Goal: Navigation & Orientation: Find specific page/section

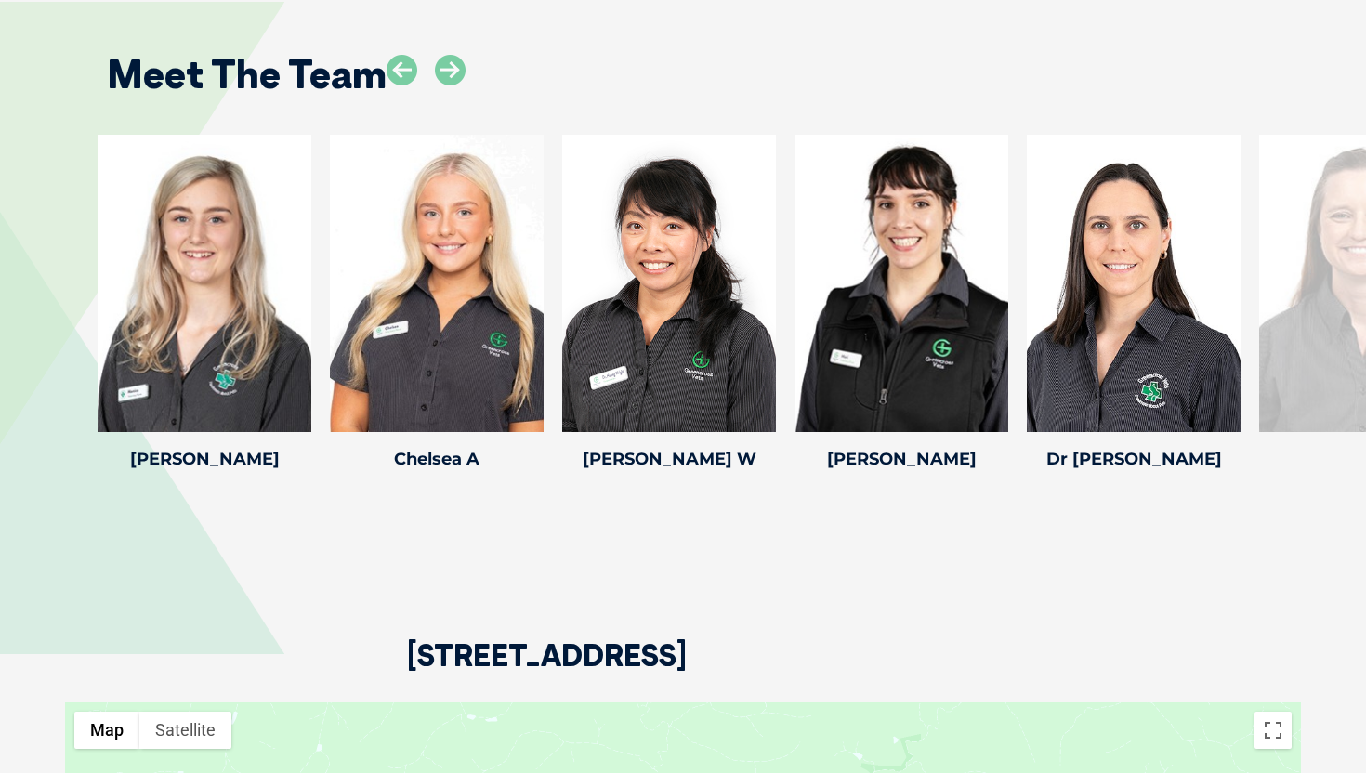
scroll to position [2419, 0]
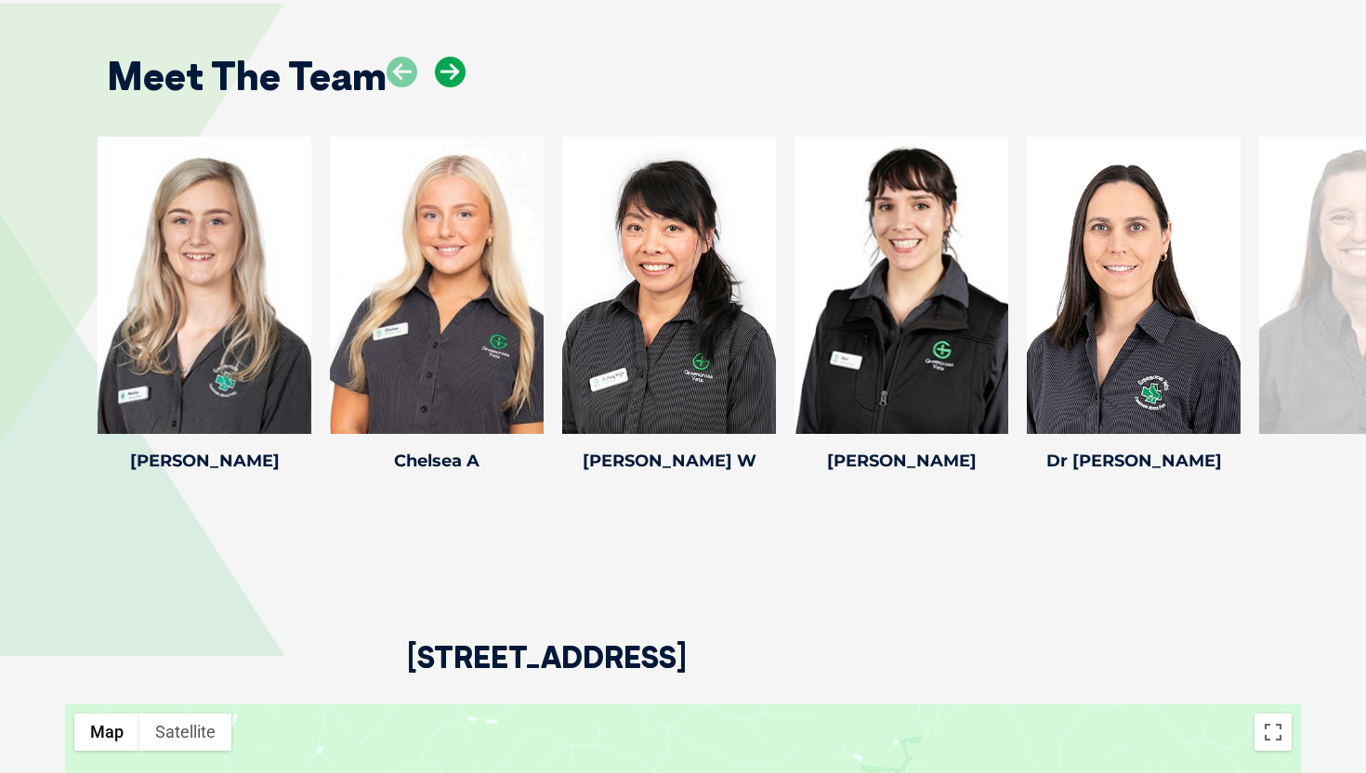
click at [441, 68] on icon at bounding box center [450, 72] width 31 height 31
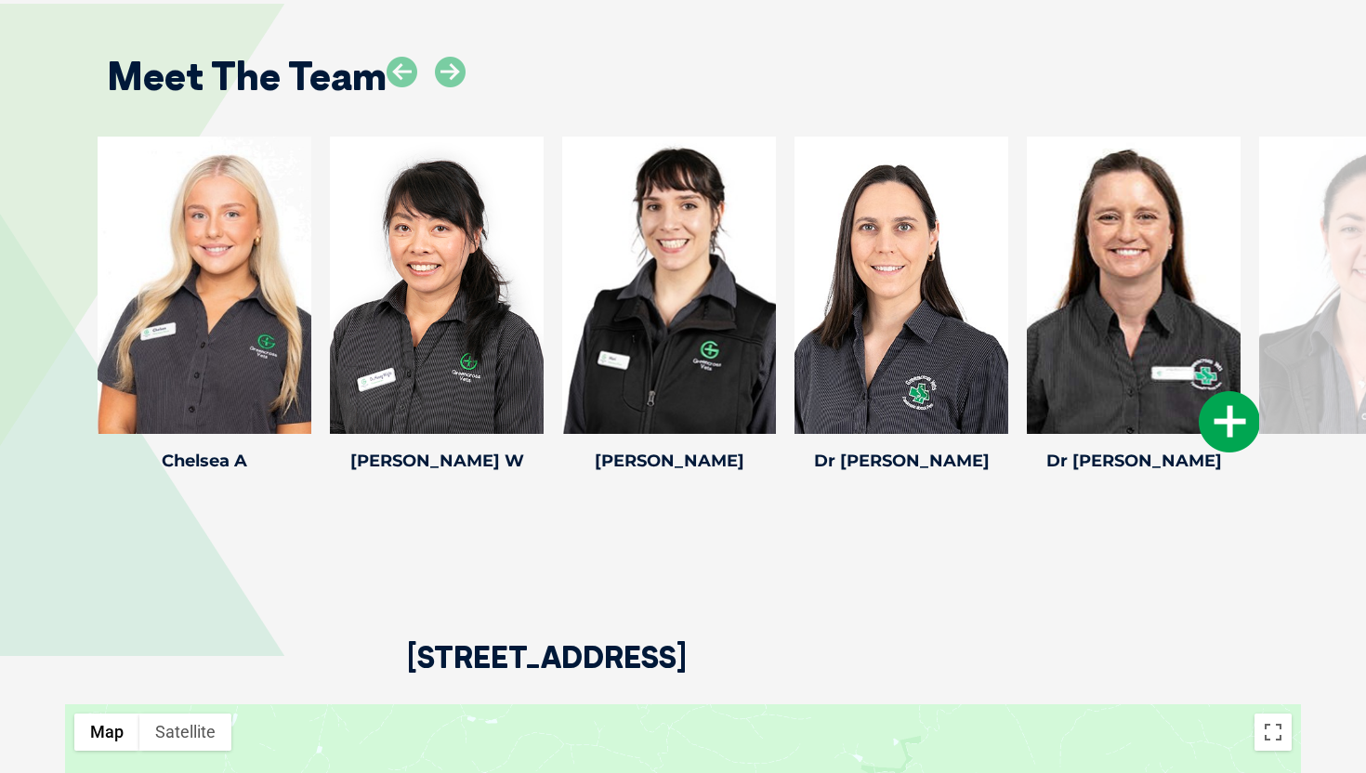
click at [1230, 445] on icon at bounding box center [1229, 421] width 61 height 61
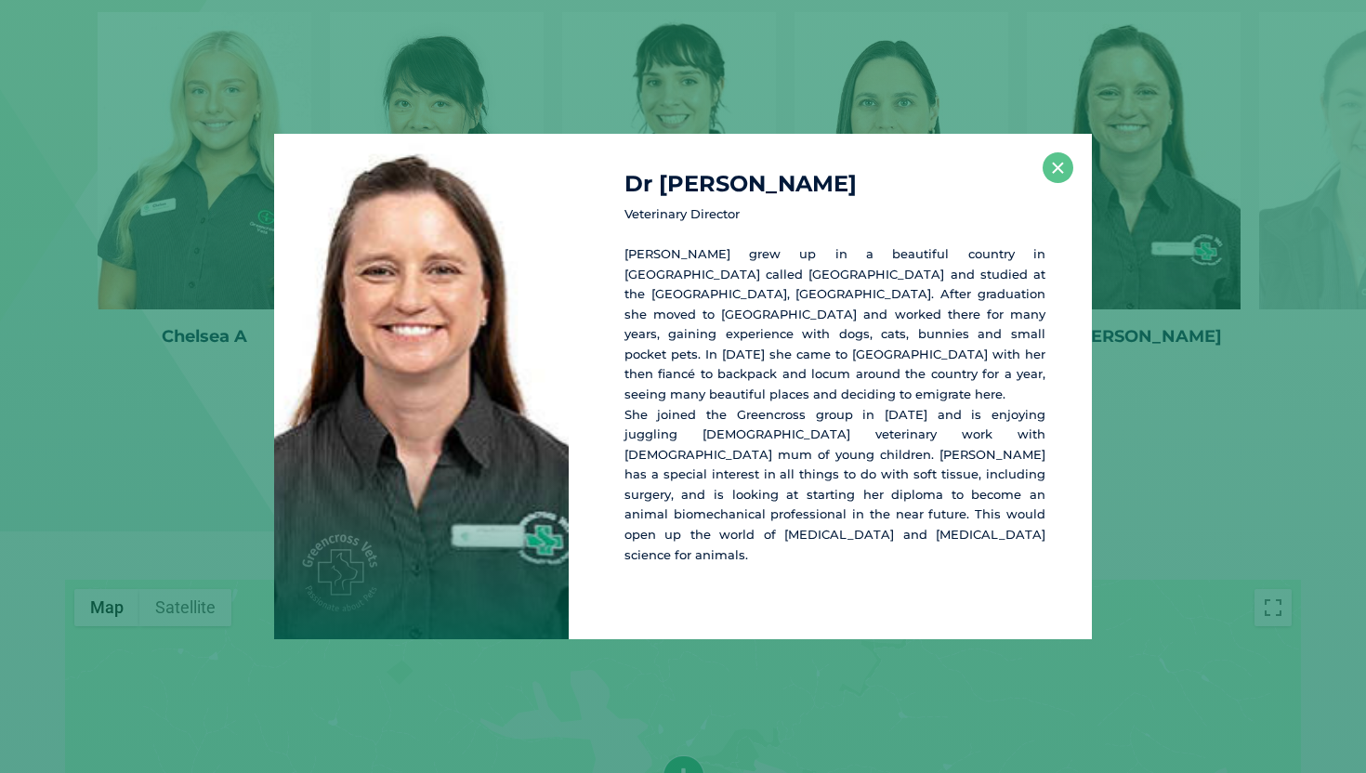
scroll to position [2545, 0]
click at [1058, 183] on button "×" at bounding box center [1058, 167] width 31 height 31
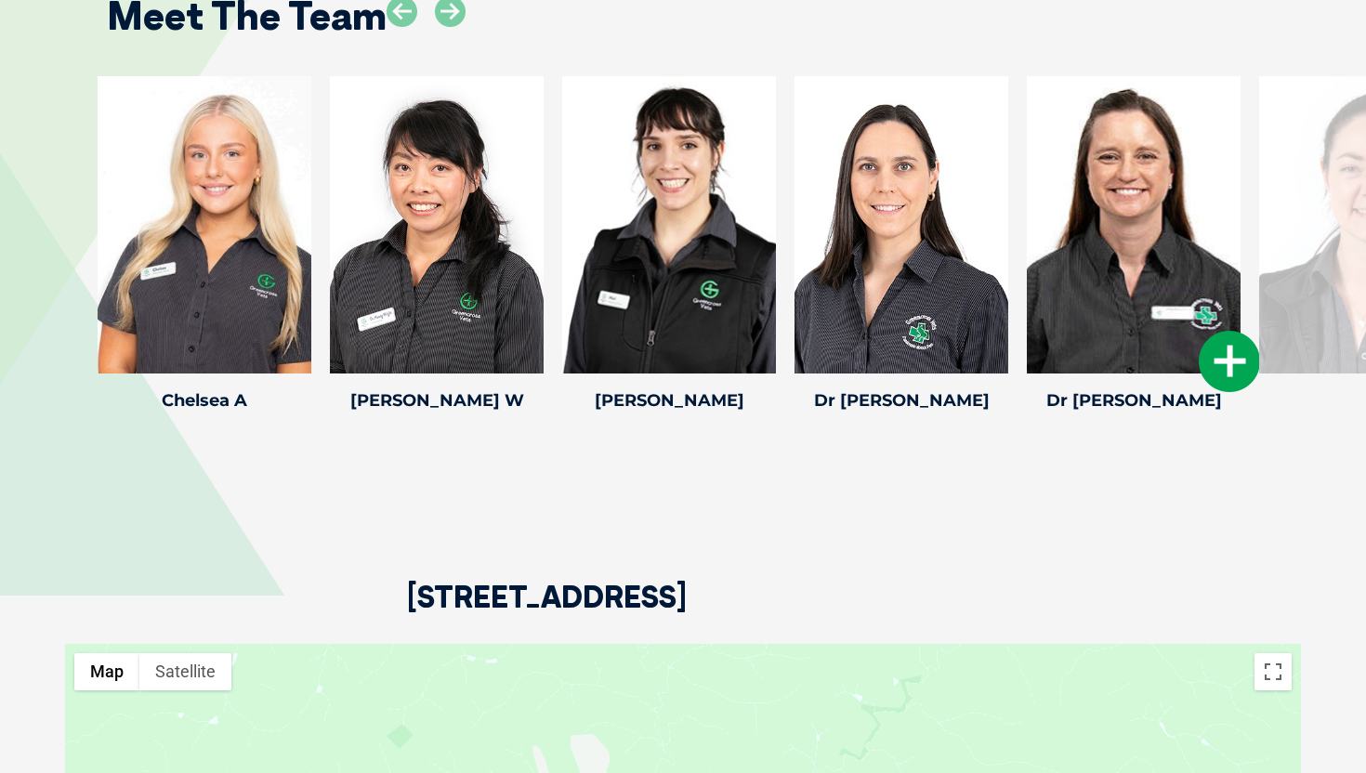
scroll to position [2479, 0]
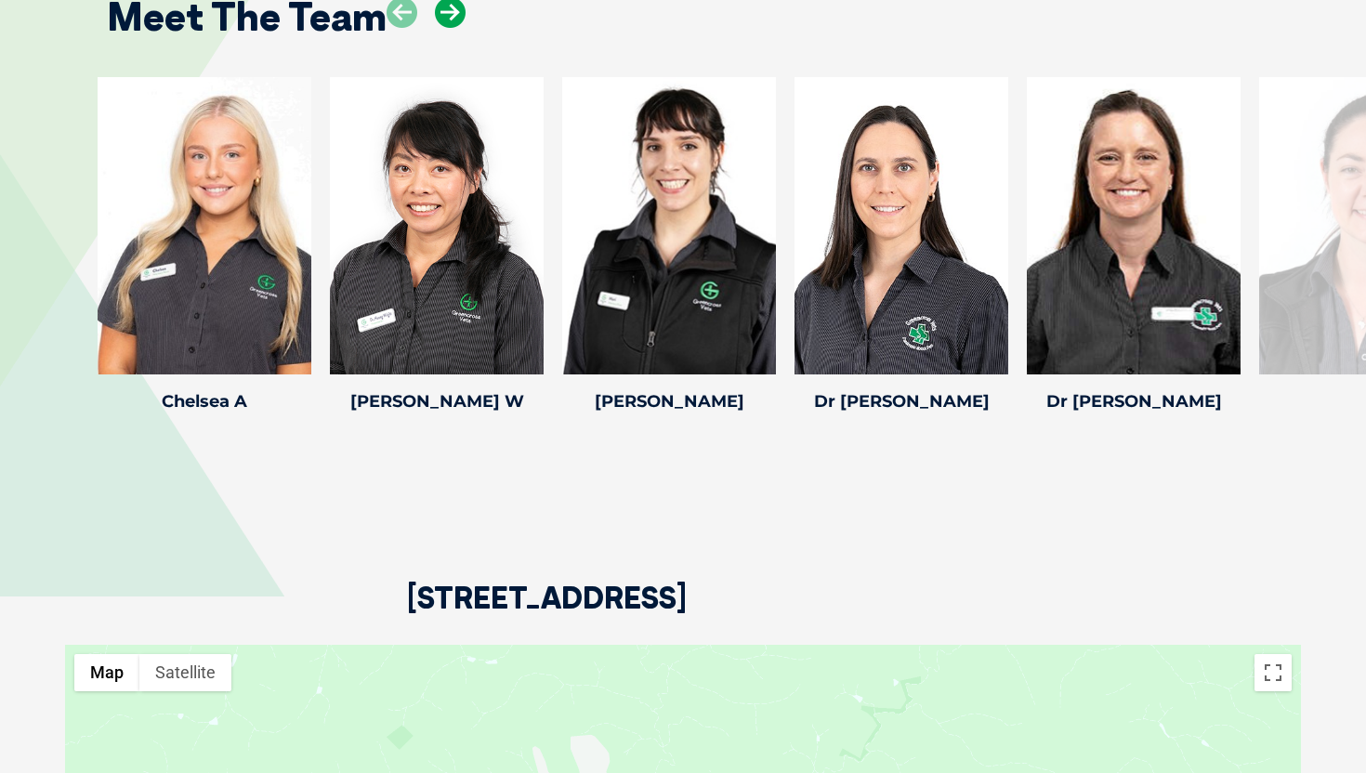
click at [452, 17] on icon at bounding box center [450, 12] width 31 height 31
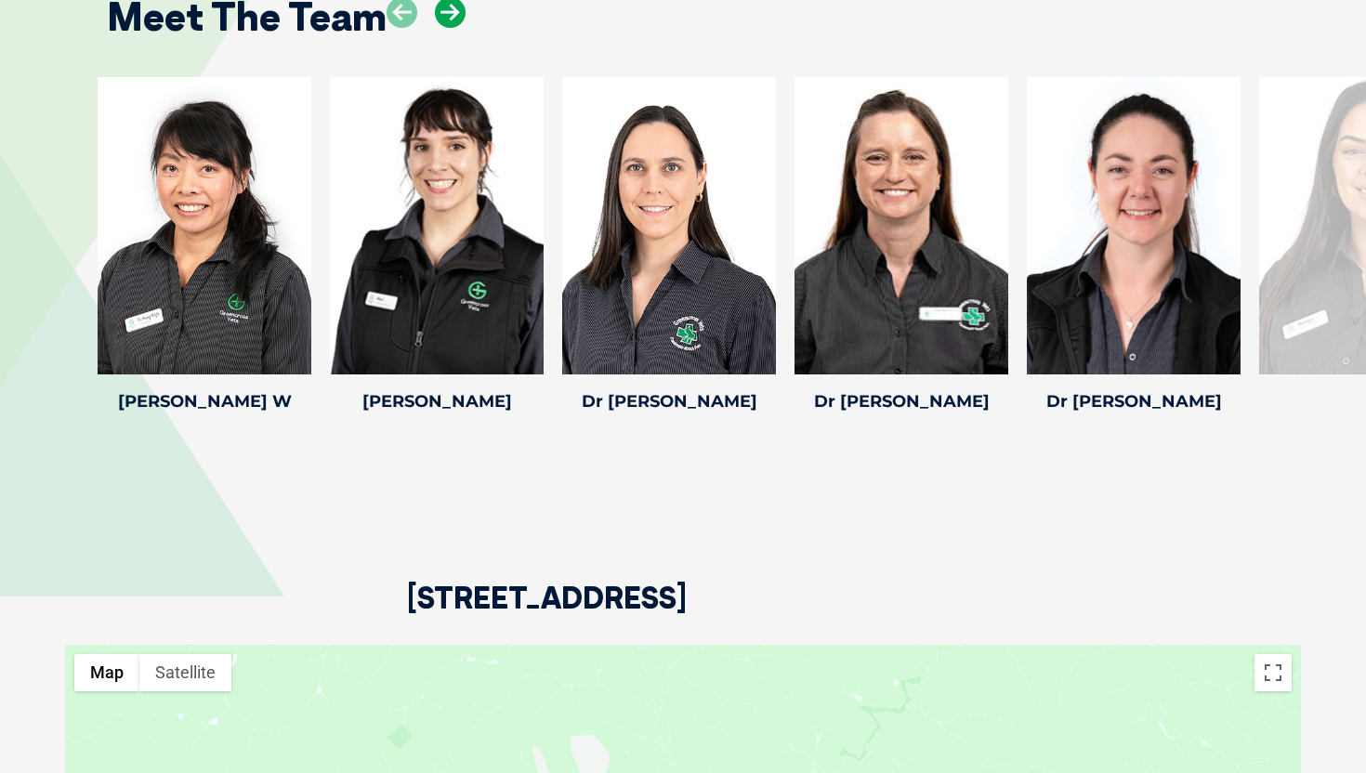
click at [452, 17] on icon at bounding box center [450, 12] width 31 height 31
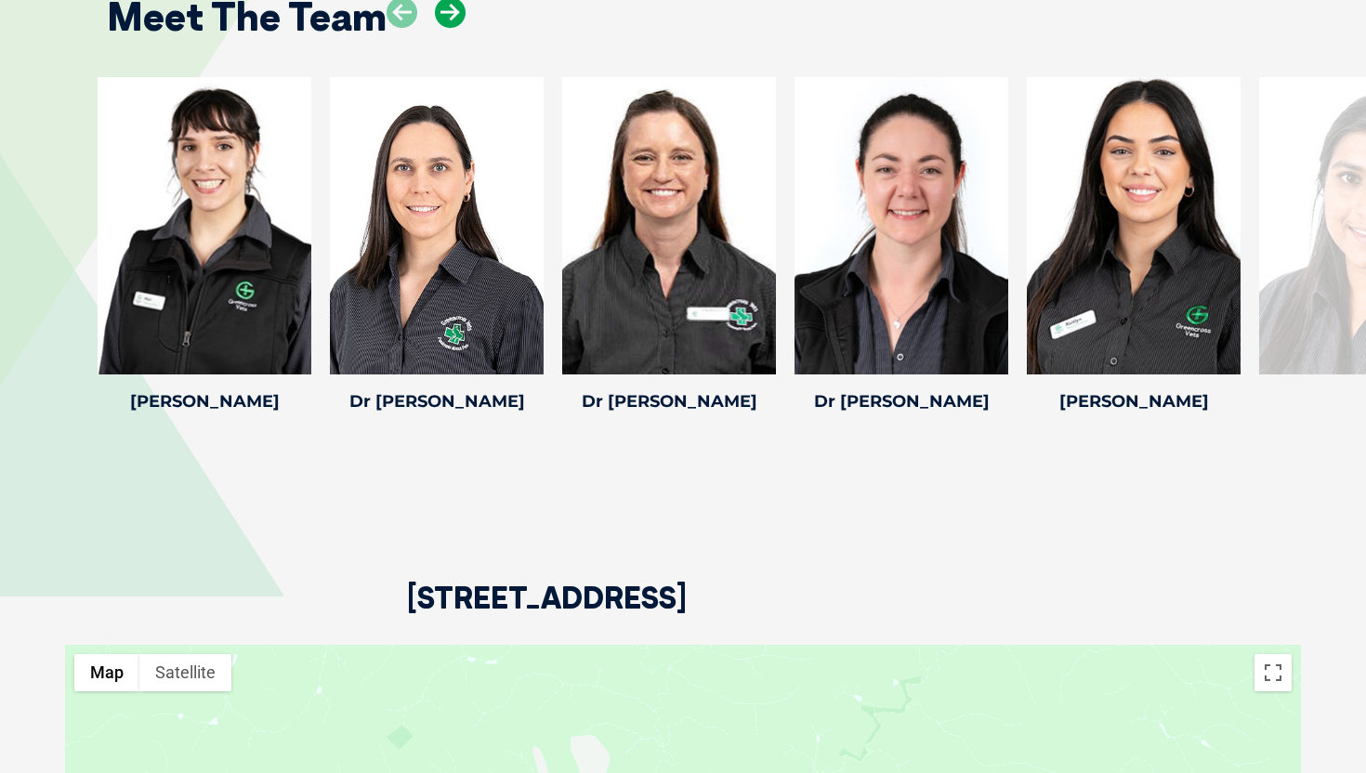
click at [452, 17] on icon at bounding box center [450, 12] width 31 height 31
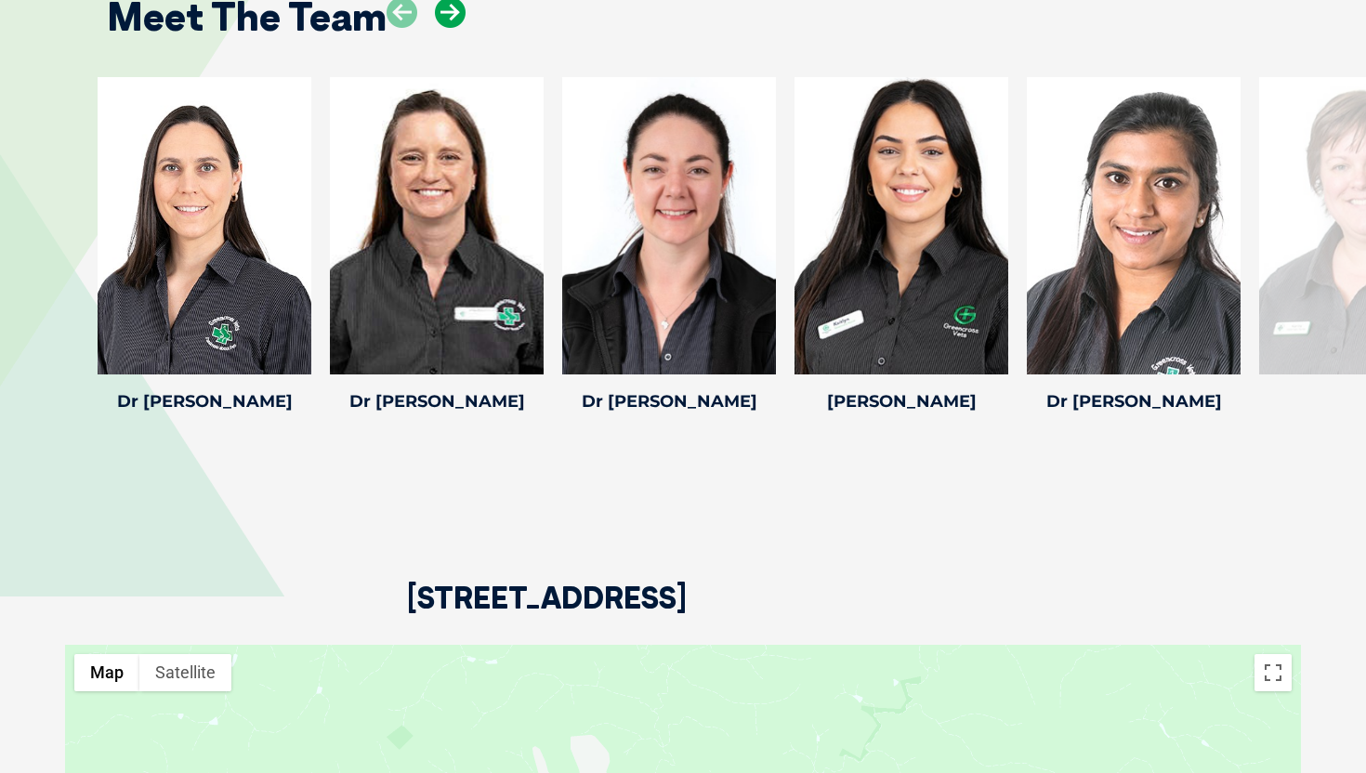
click at [452, 17] on icon at bounding box center [450, 12] width 31 height 31
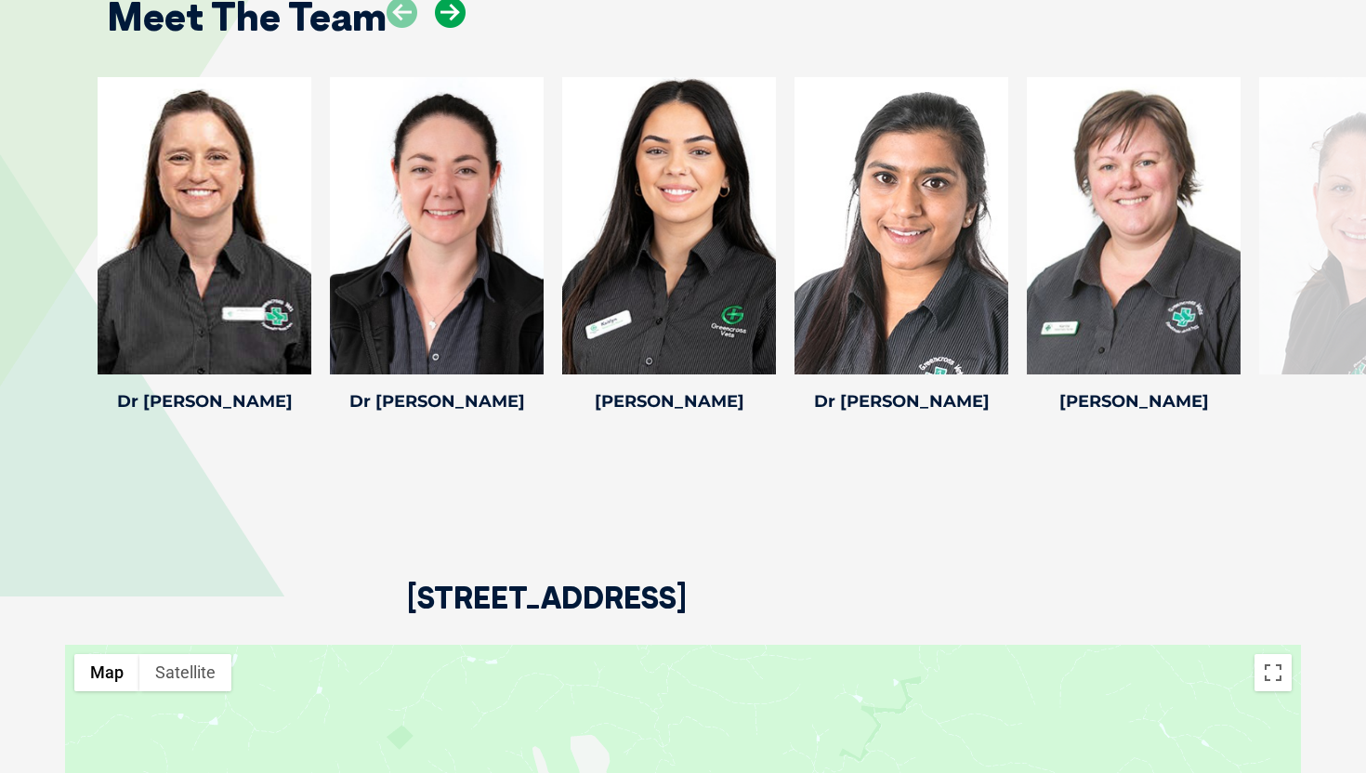
click at [452, 17] on icon at bounding box center [450, 12] width 31 height 31
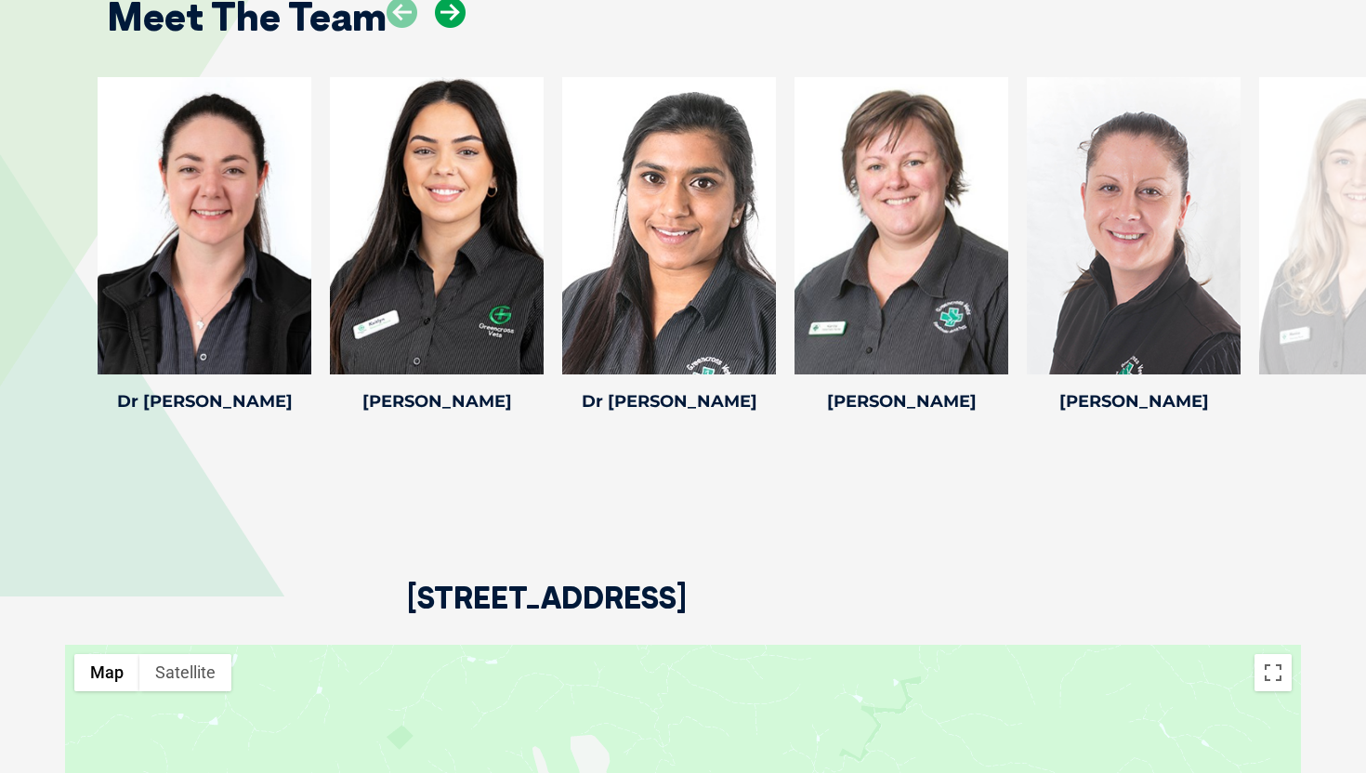
click at [453, 18] on icon at bounding box center [450, 12] width 31 height 31
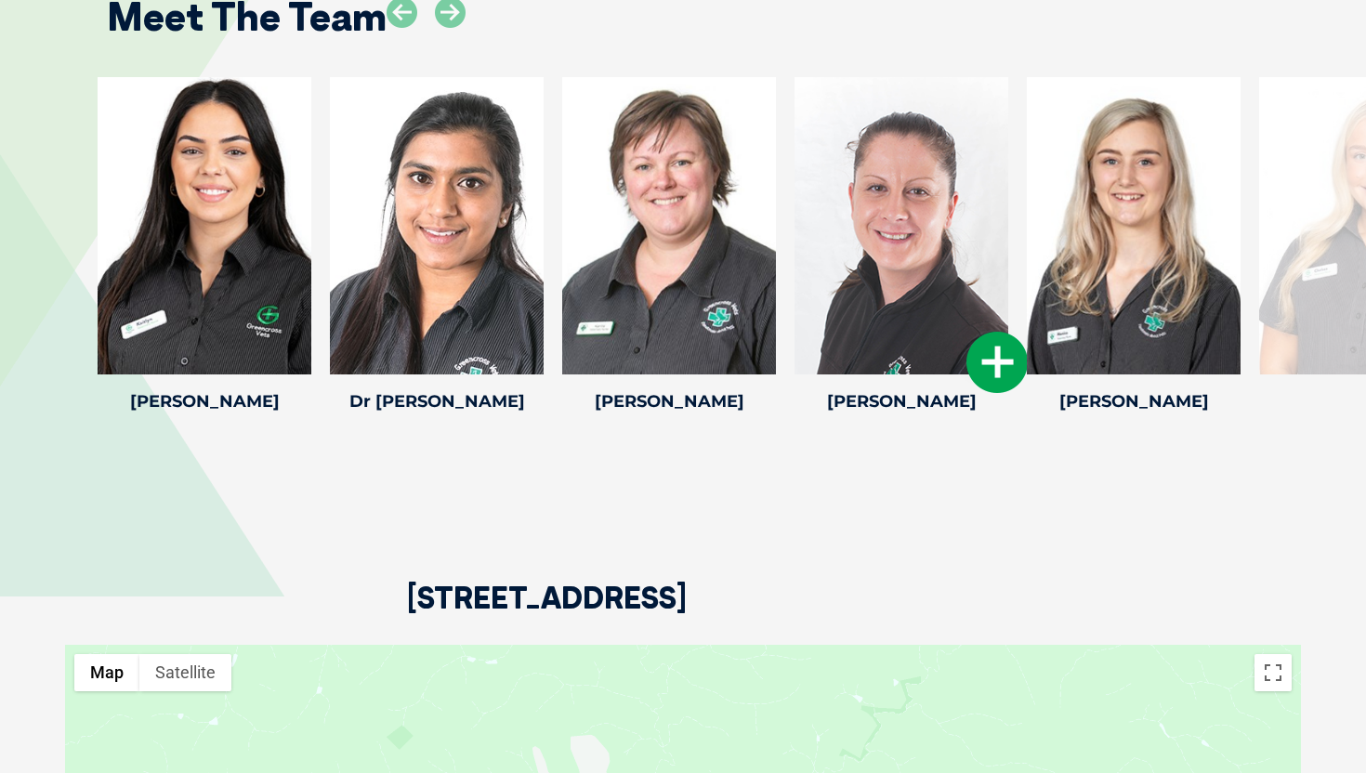
click at [990, 369] on icon at bounding box center [997, 362] width 61 height 61
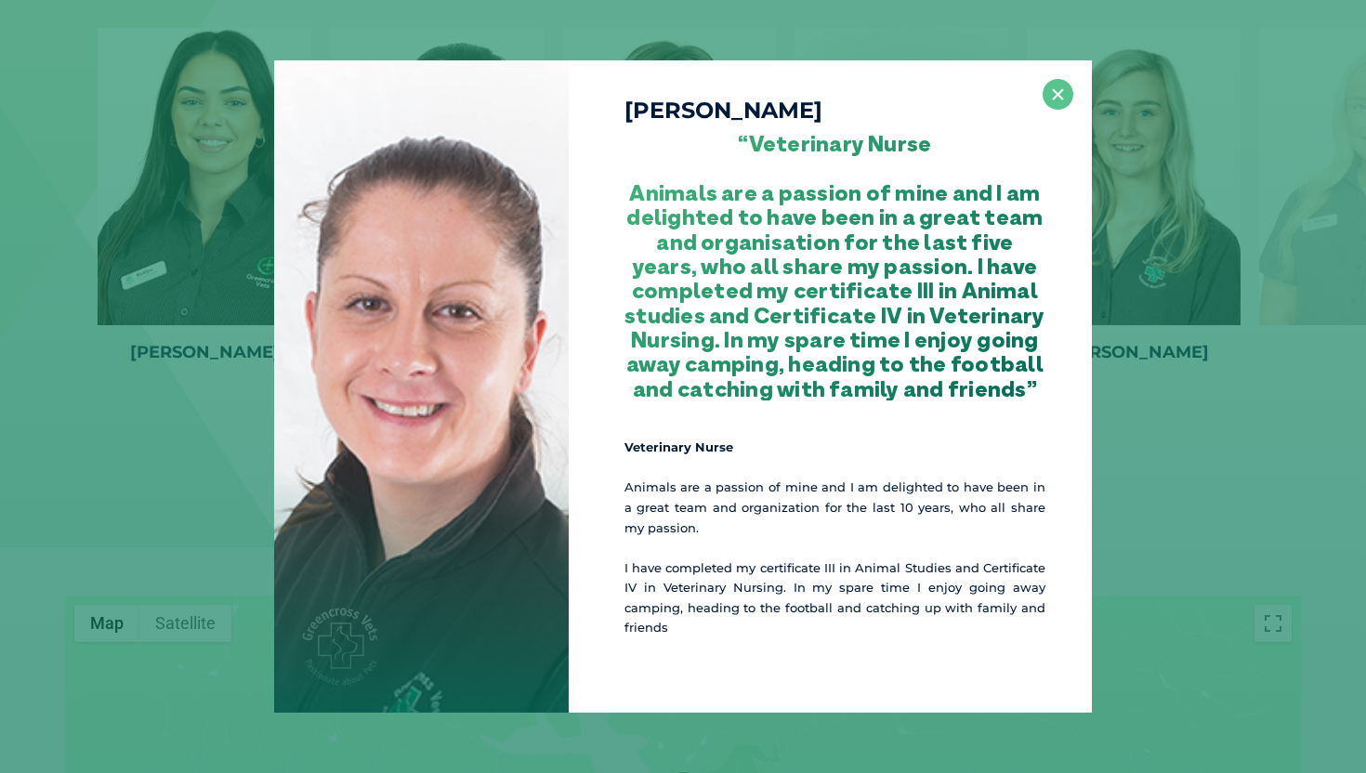
scroll to position [2530, 0]
click at [1060, 104] on button "×" at bounding box center [1058, 94] width 31 height 31
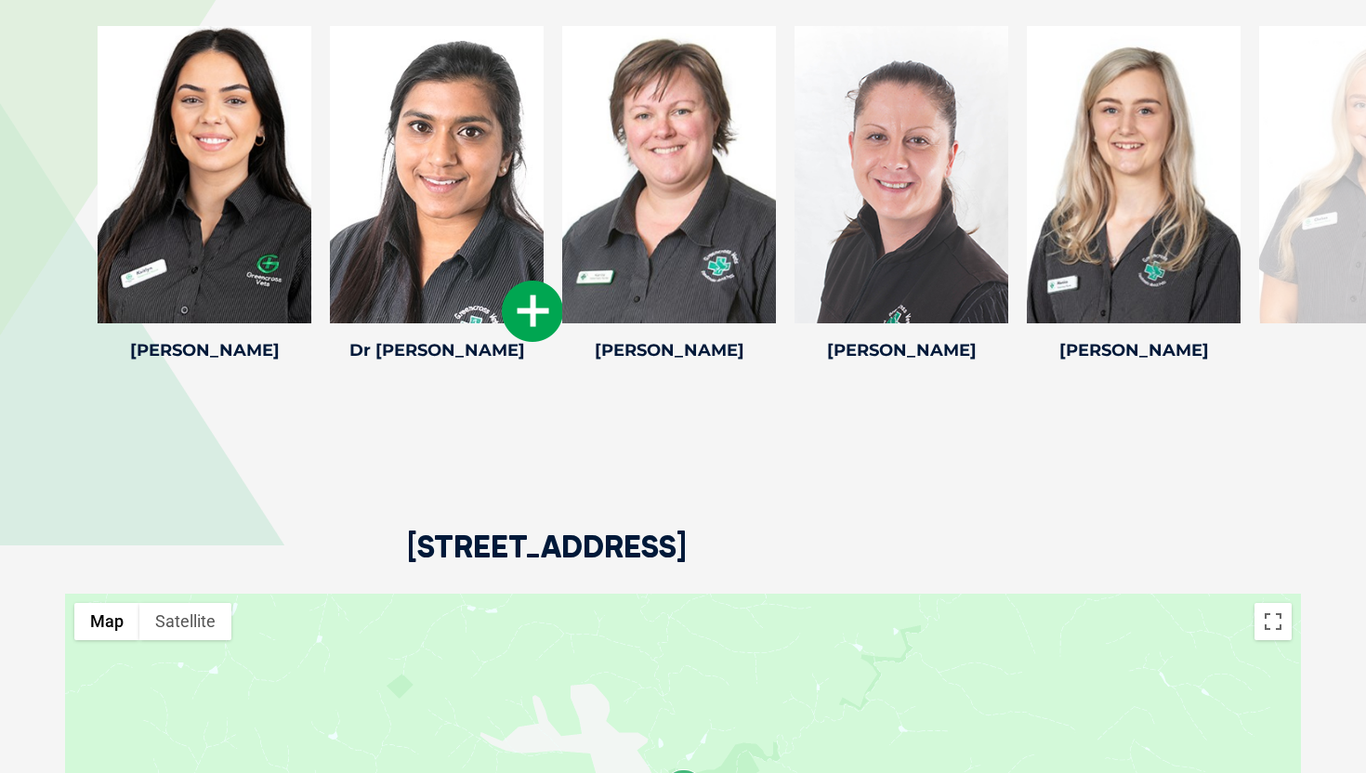
scroll to position [2450, 0]
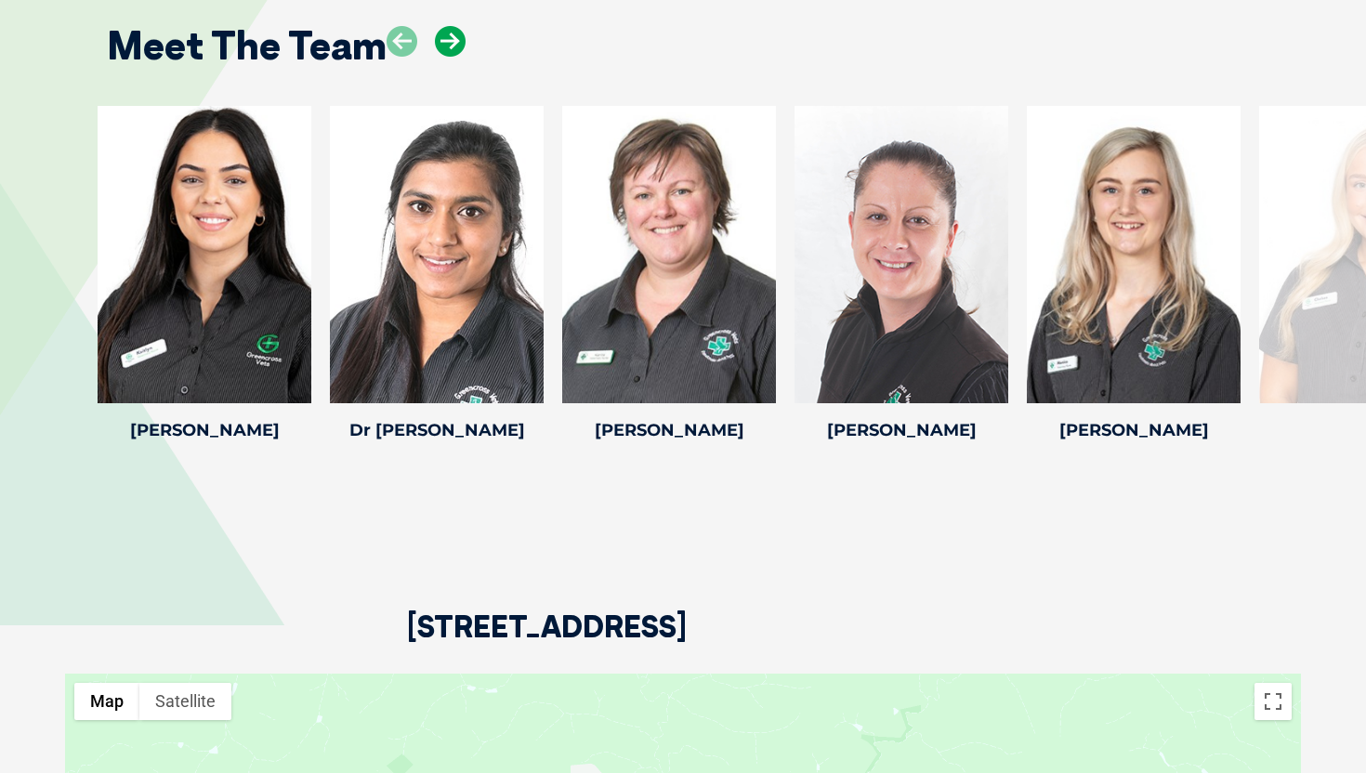
click at [458, 40] on icon at bounding box center [450, 41] width 31 height 31
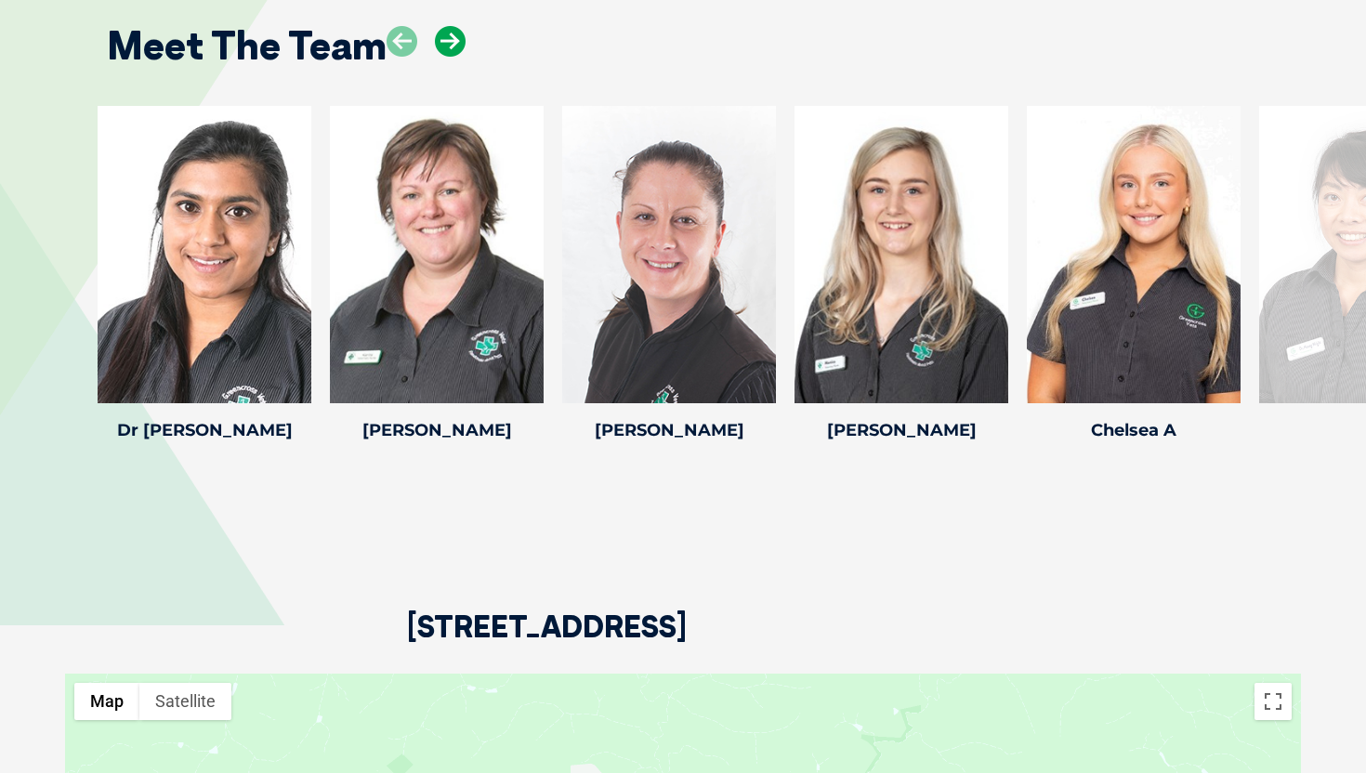
click at [458, 40] on icon at bounding box center [450, 41] width 31 height 31
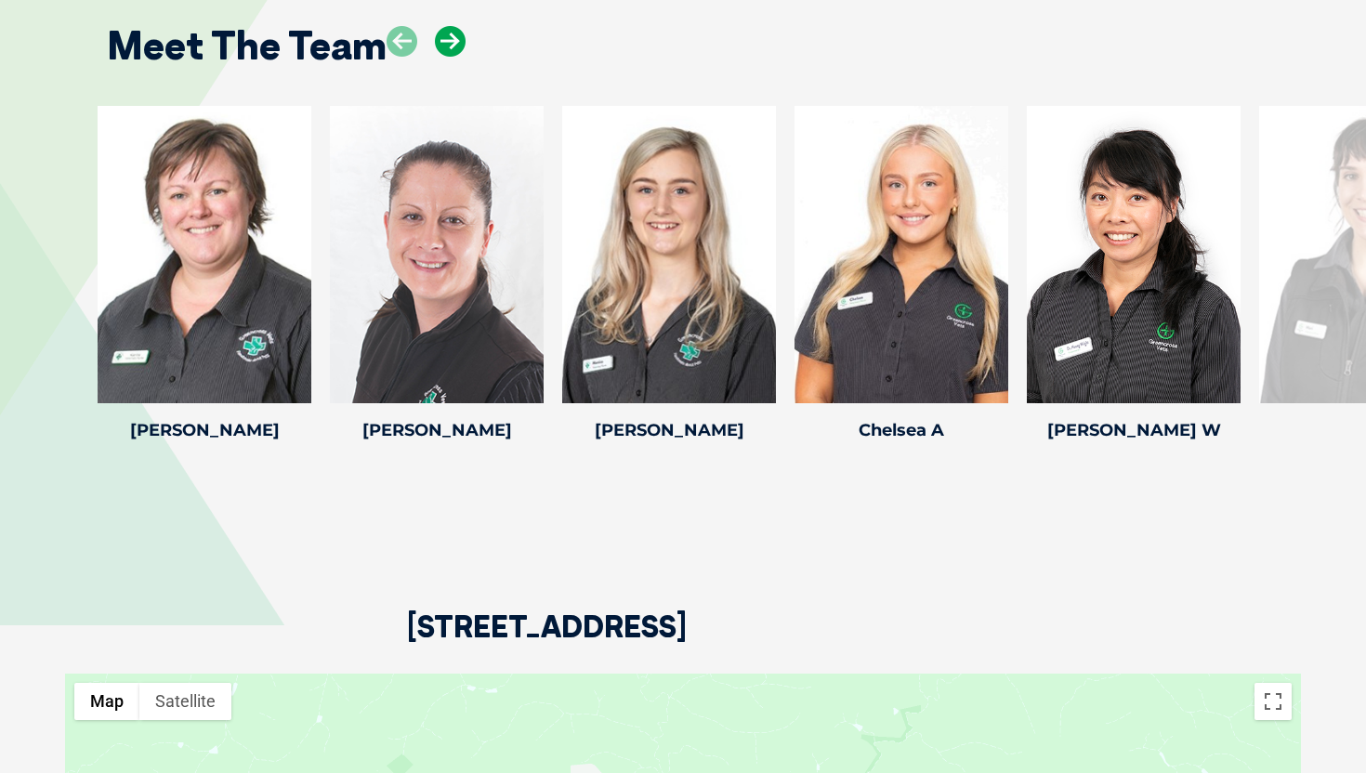
click at [458, 40] on icon at bounding box center [450, 41] width 31 height 31
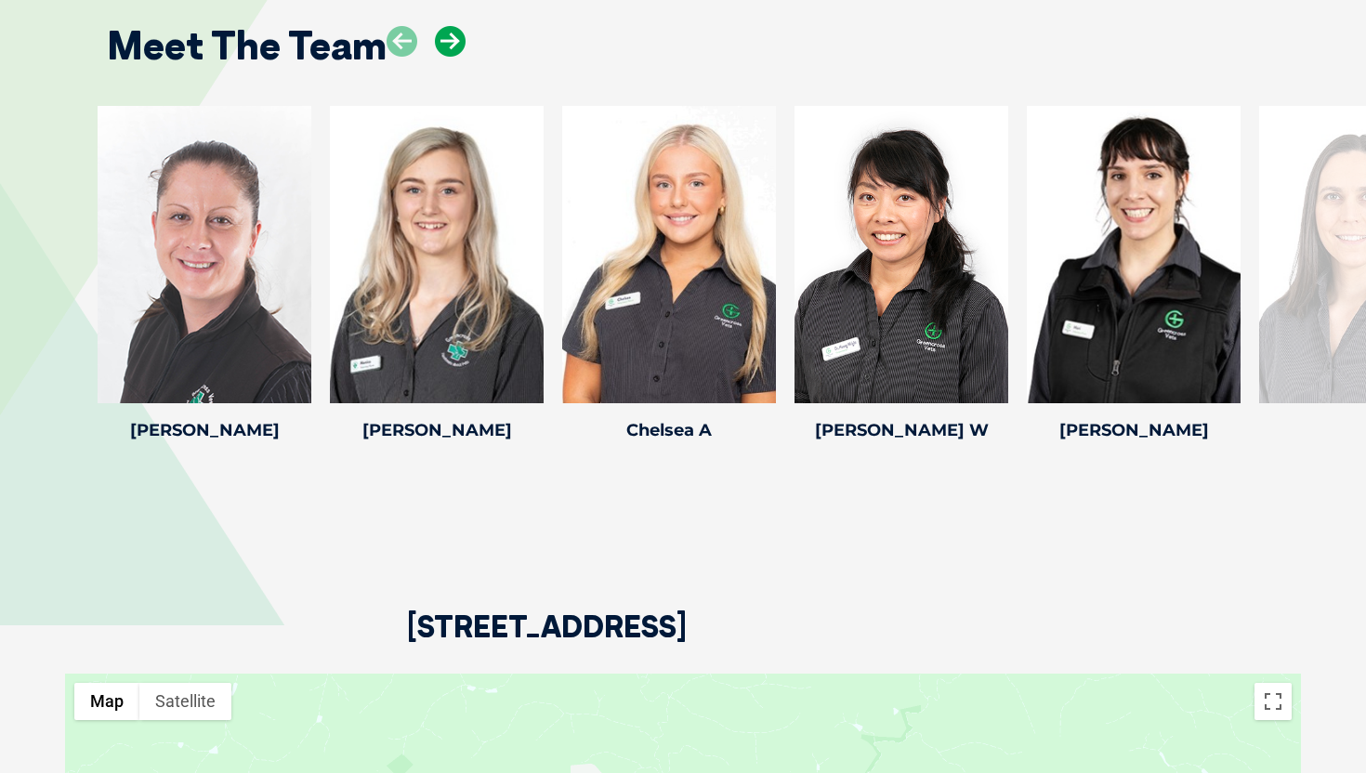
click at [458, 40] on icon at bounding box center [450, 41] width 31 height 31
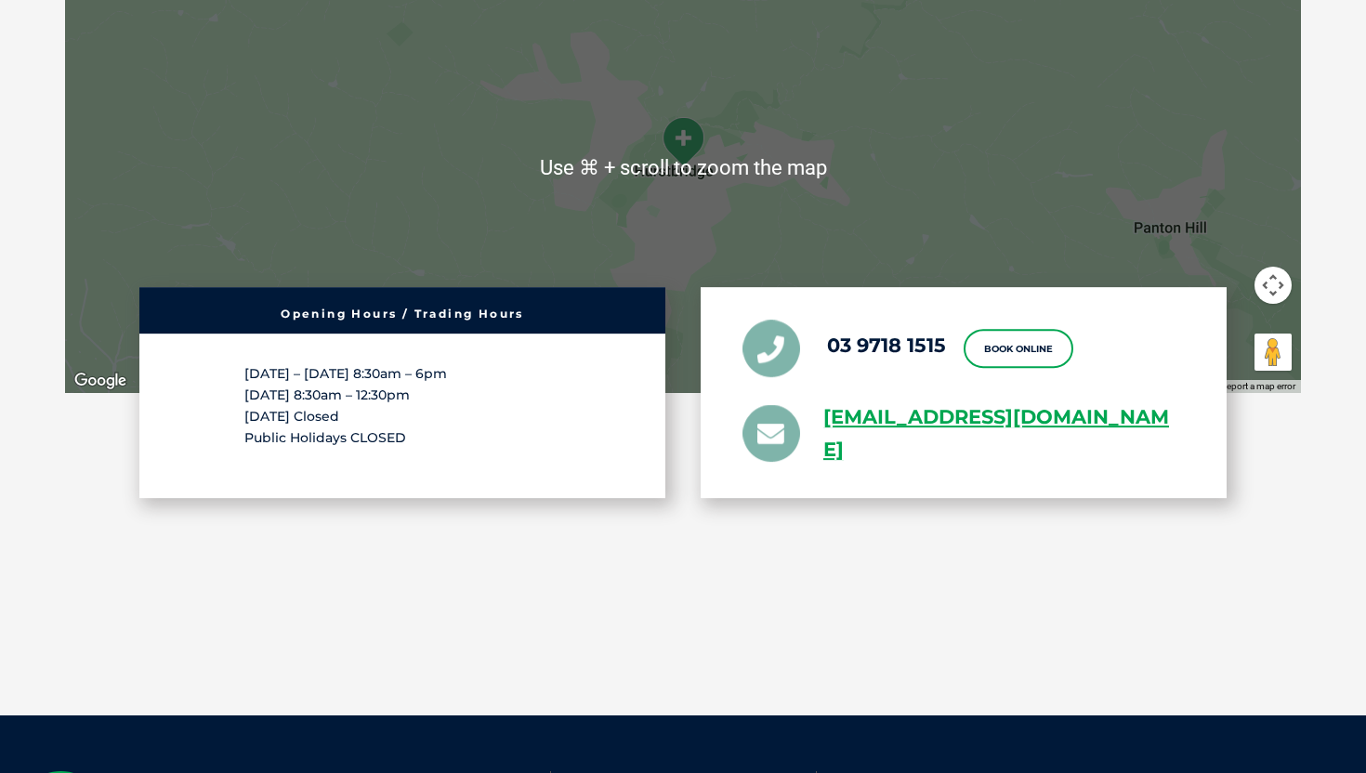
scroll to position [2267, 0]
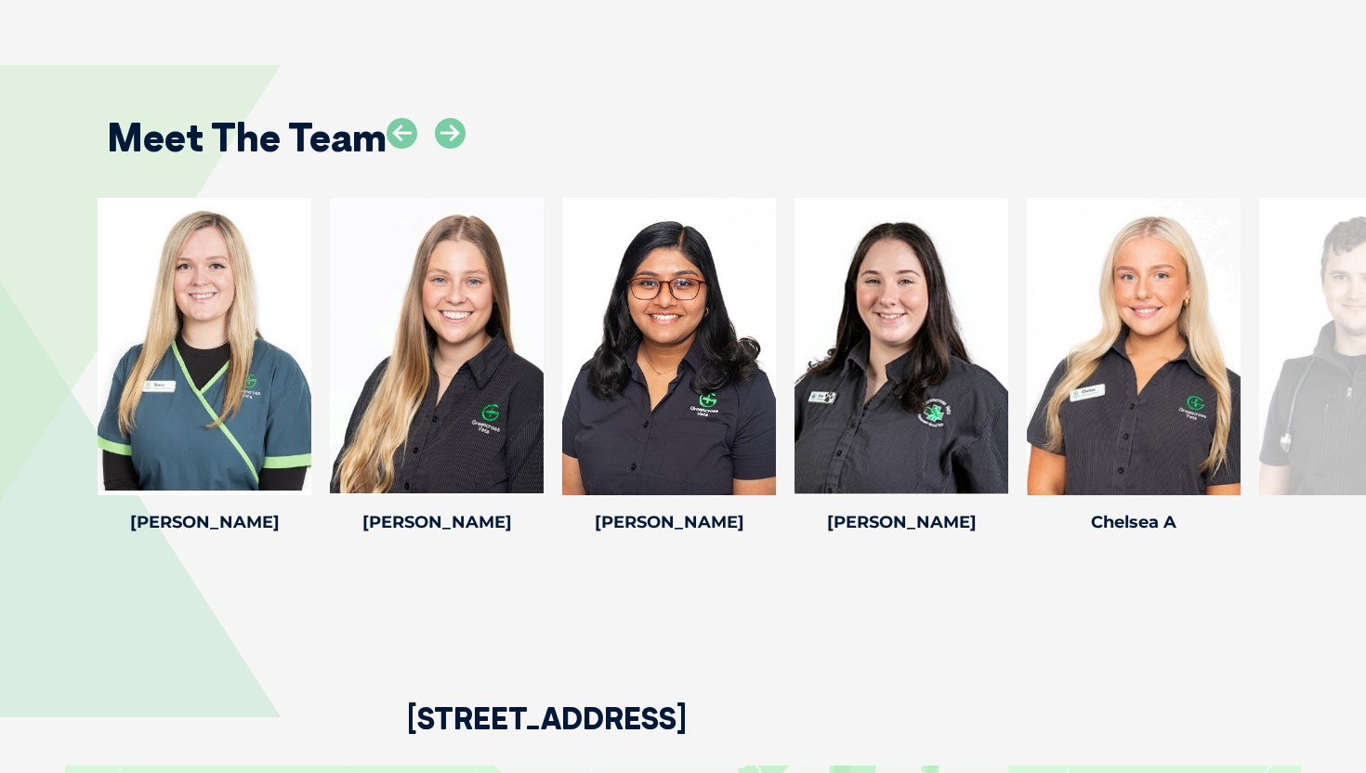
scroll to position [2400, 0]
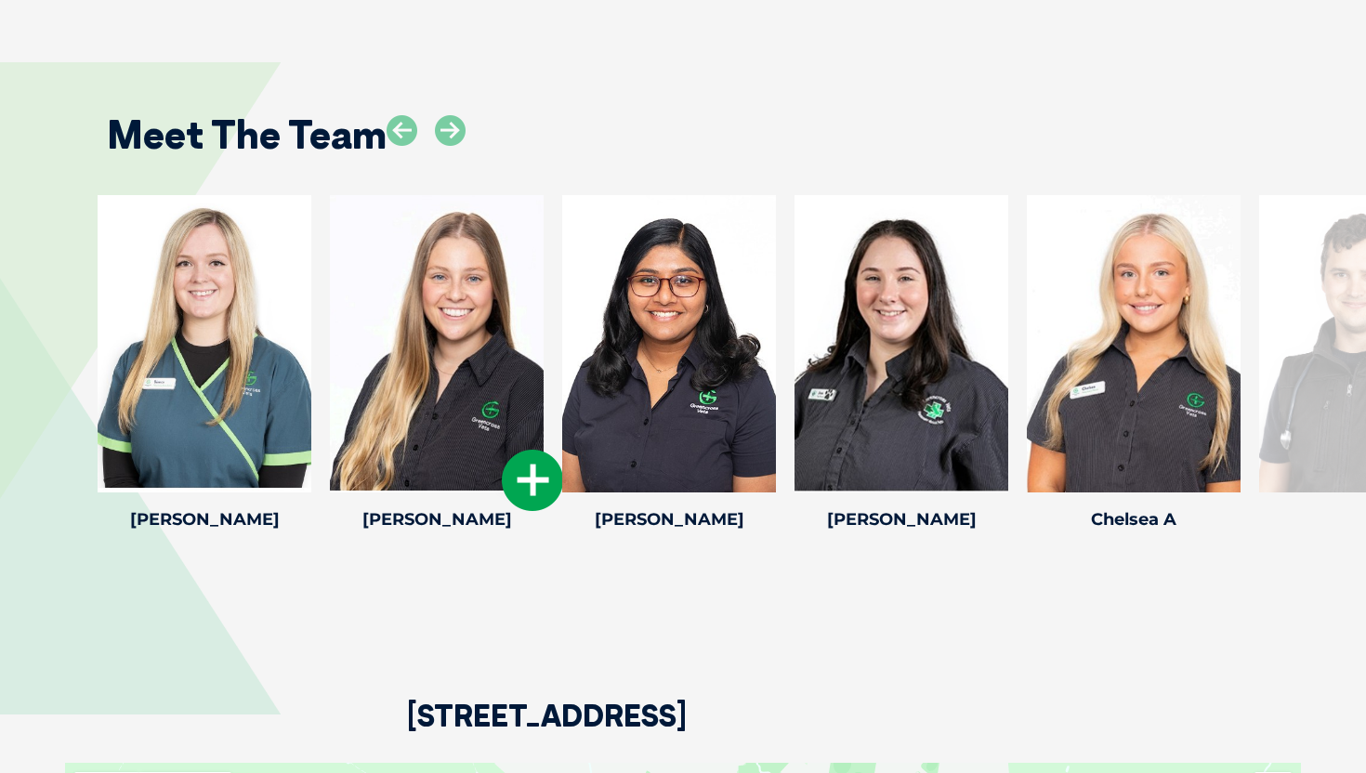
click at [523, 475] on icon at bounding box center [532, 480] width 61 height 61
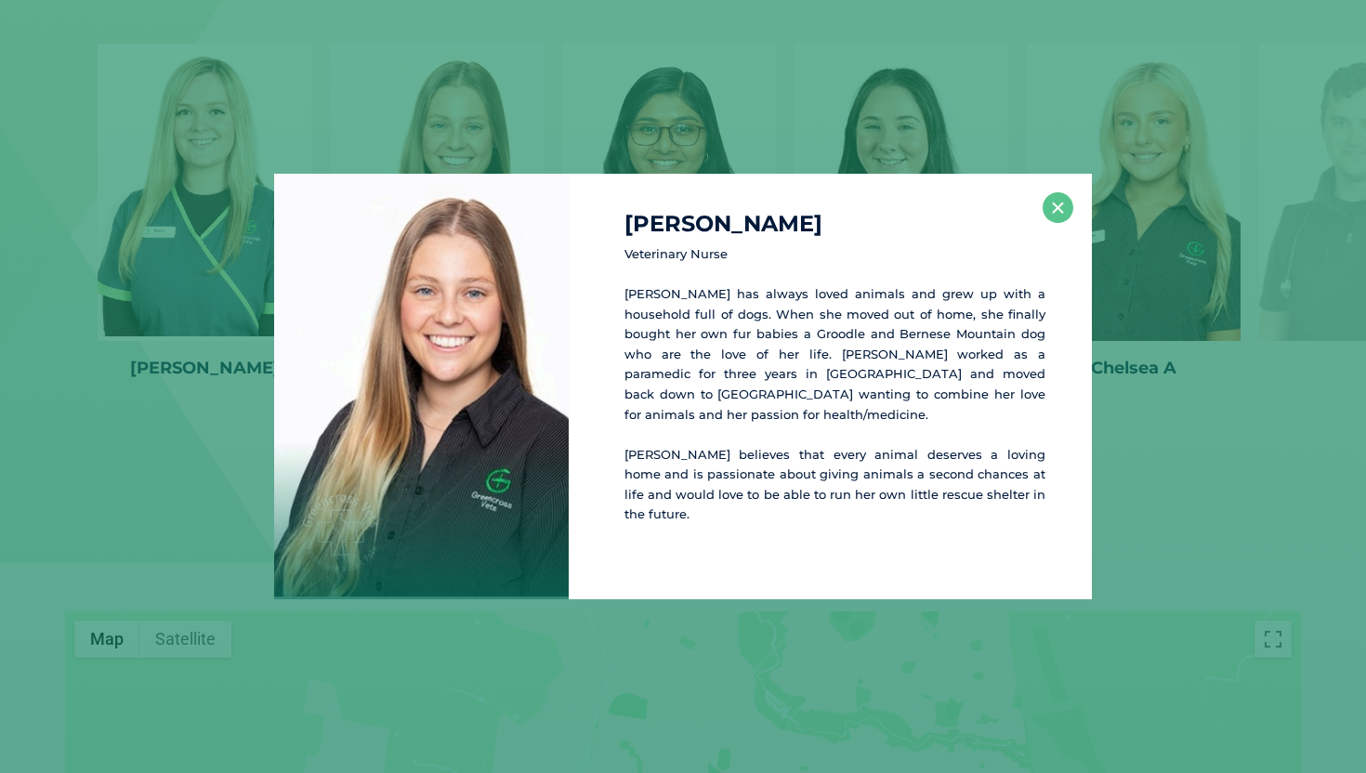
scroll to position [2552, 0]
click at [1058, 217] on button "×" at bounding box center [1058, 207] width 31 height 31
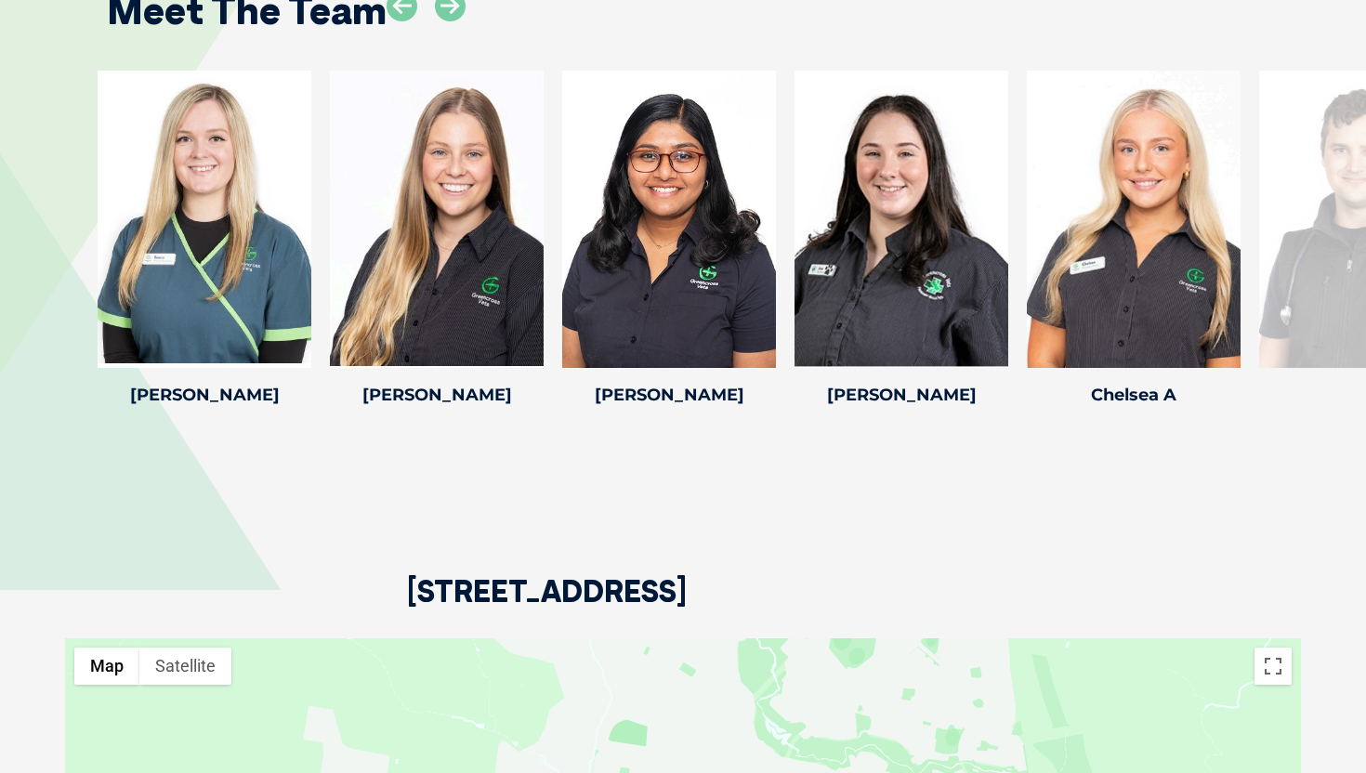
scroll to position [2497, 0]
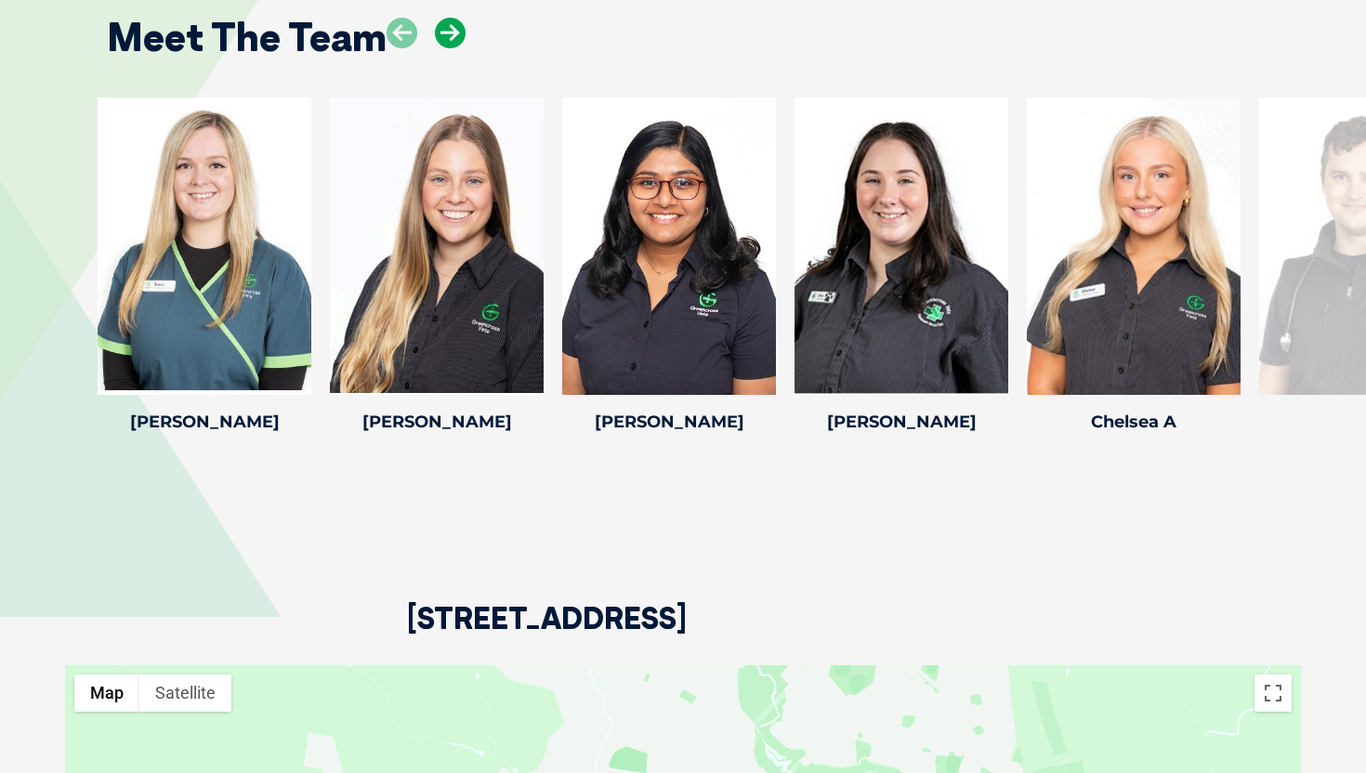
click at [448, 18] on icon at bounding box center [450, 33] width 31 height 31
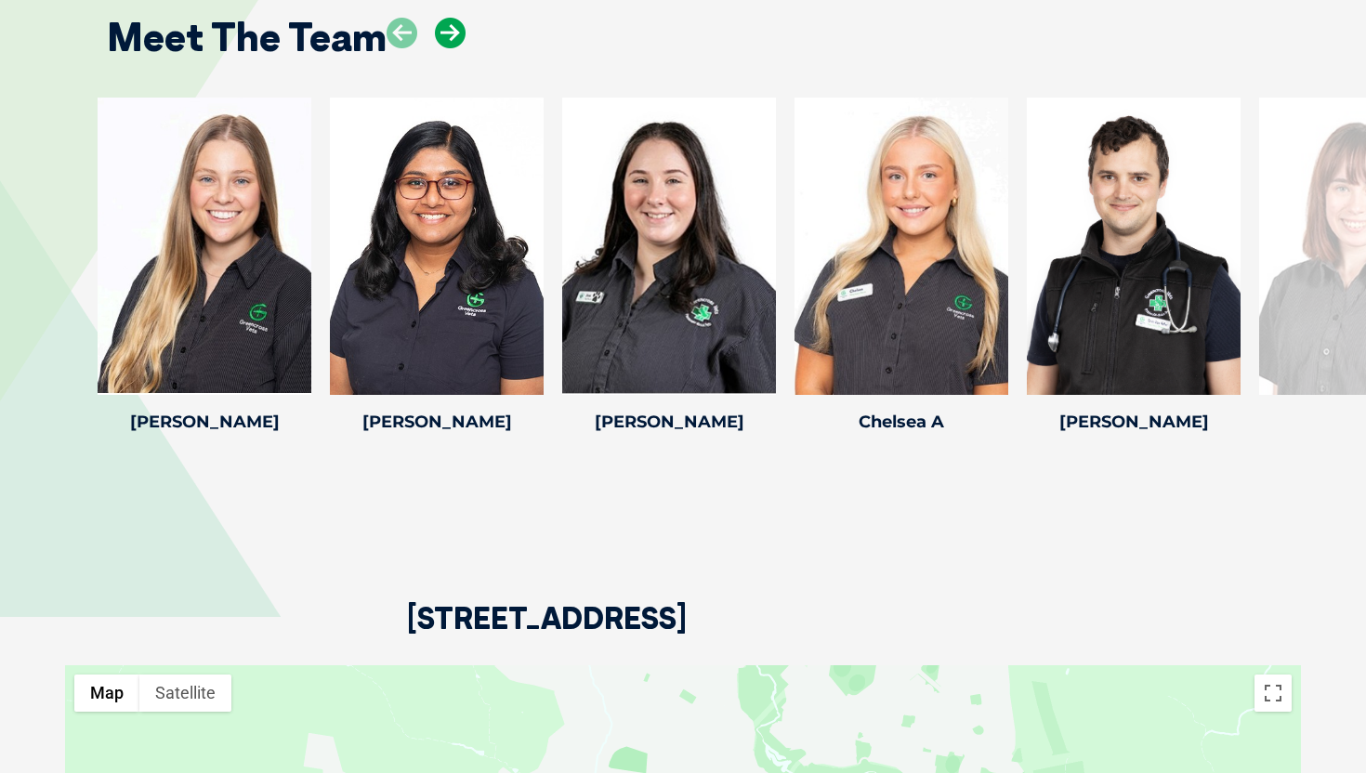
click at [448, 18] on icon at bounding box center [450, 33] width 31 height 31
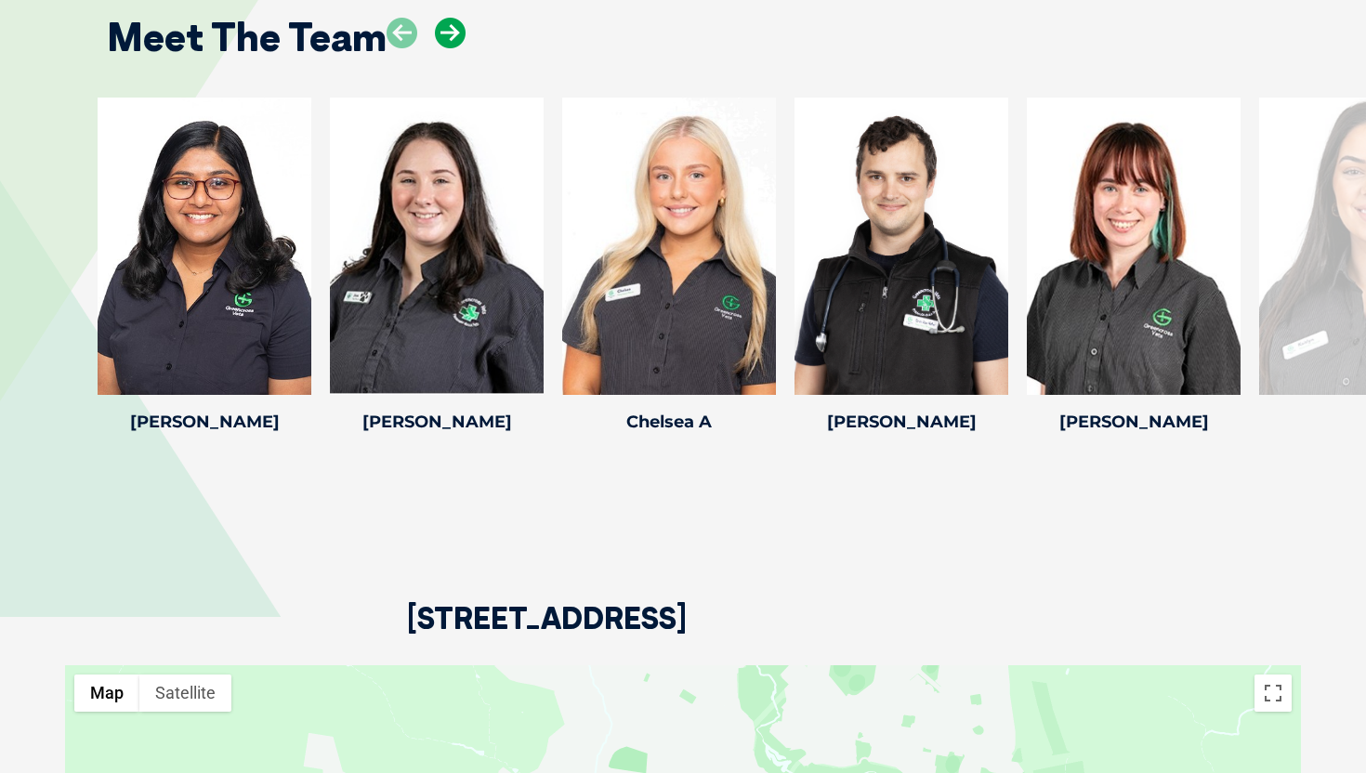
click at [448, 18] on icon at bounding box center [450, 33] width 31 height 31
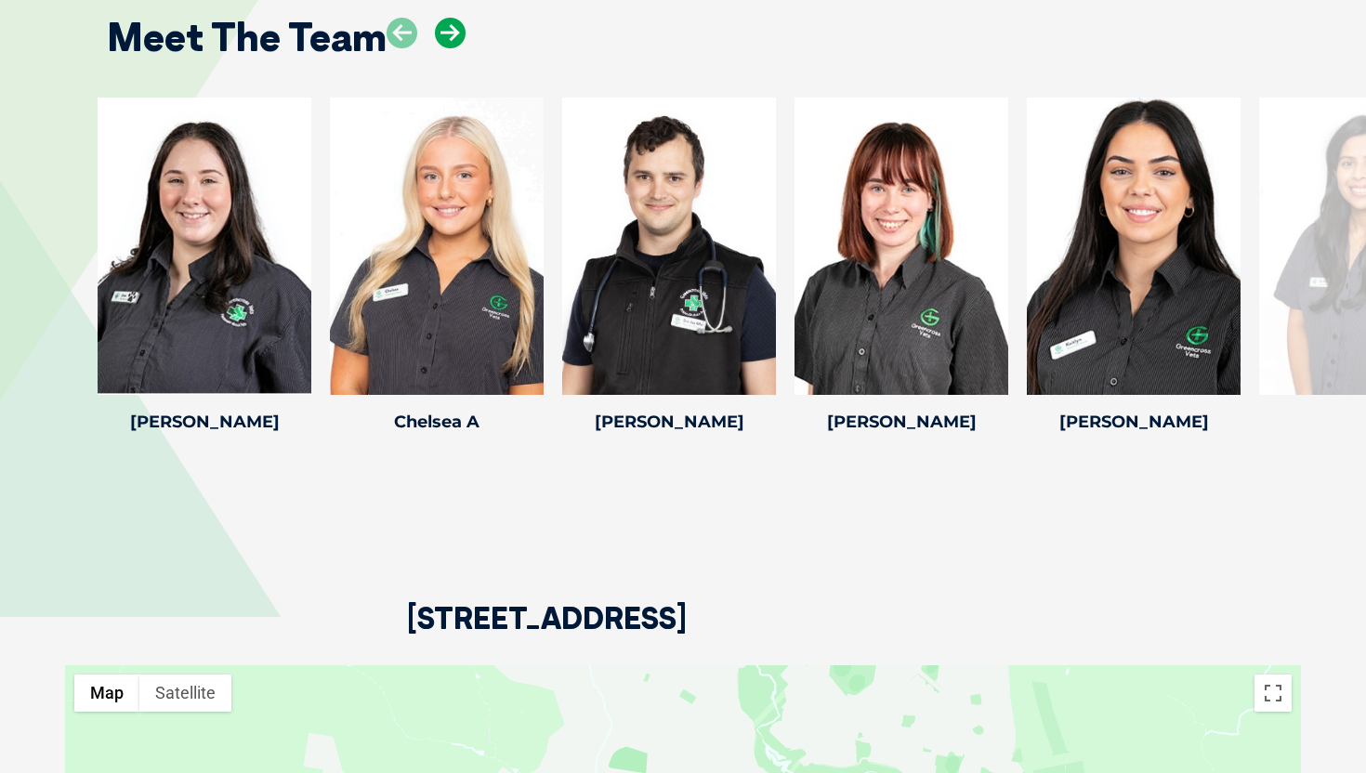
click at [448, 18] on icon at bounding box center [450, 33] width 31 height 31
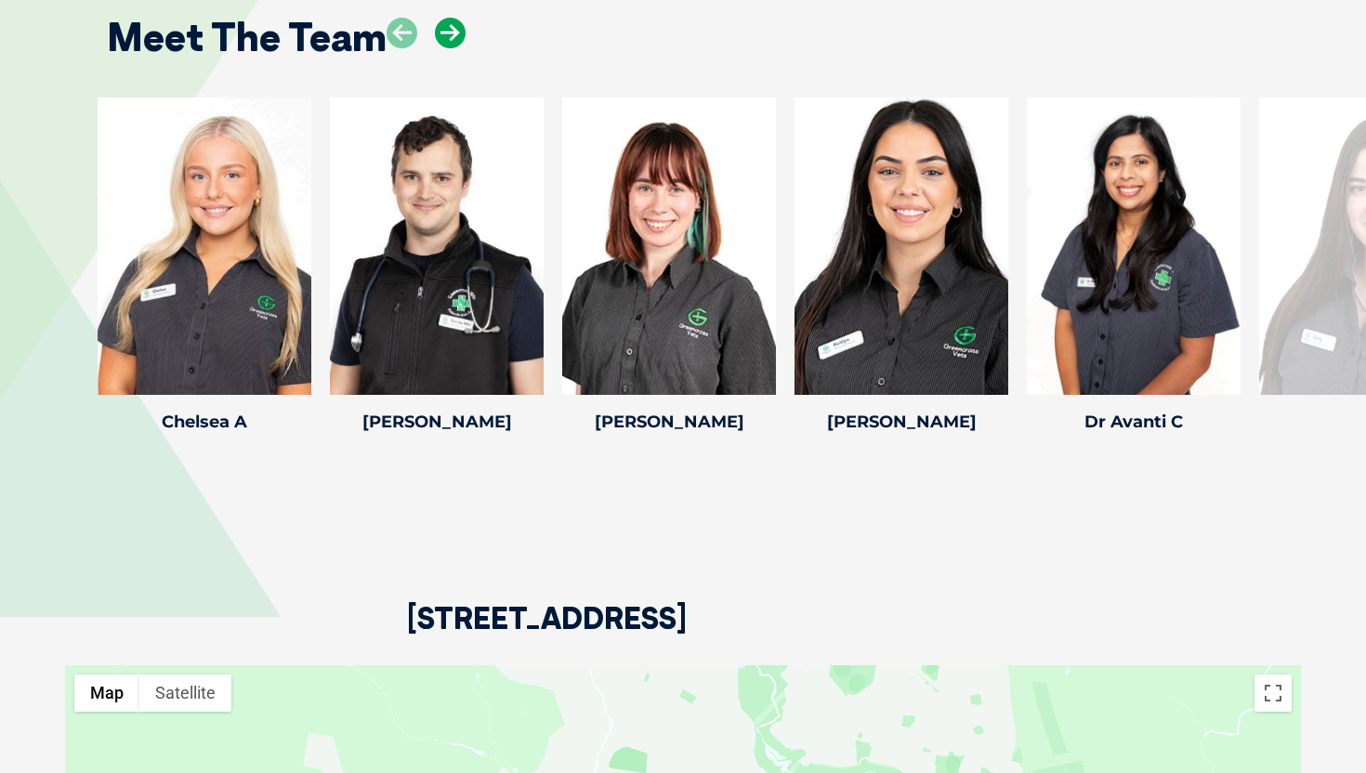
click at [448, 18] on icon at bounding box center [450, 33] width 31 height 31
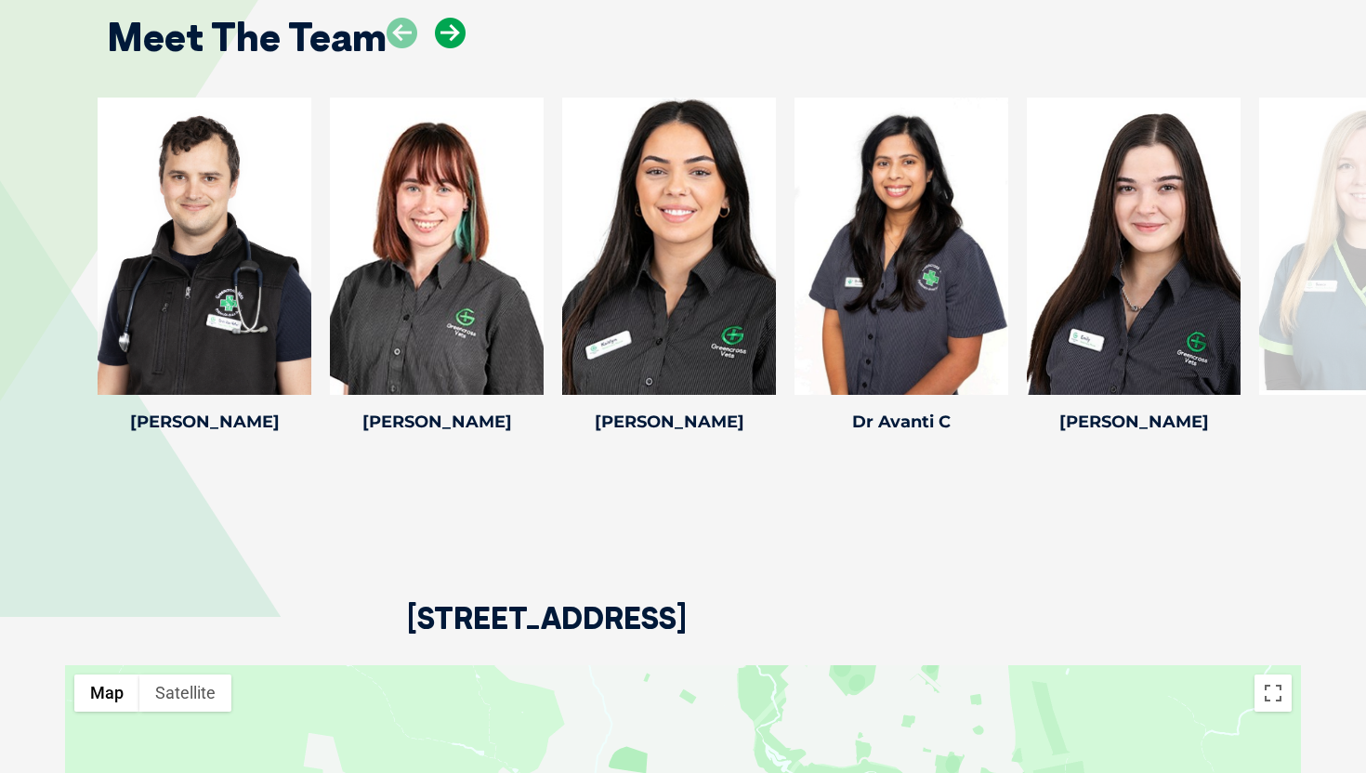
click at [448, 18] on icon at bounding box center [450, 33] width 31 height 31
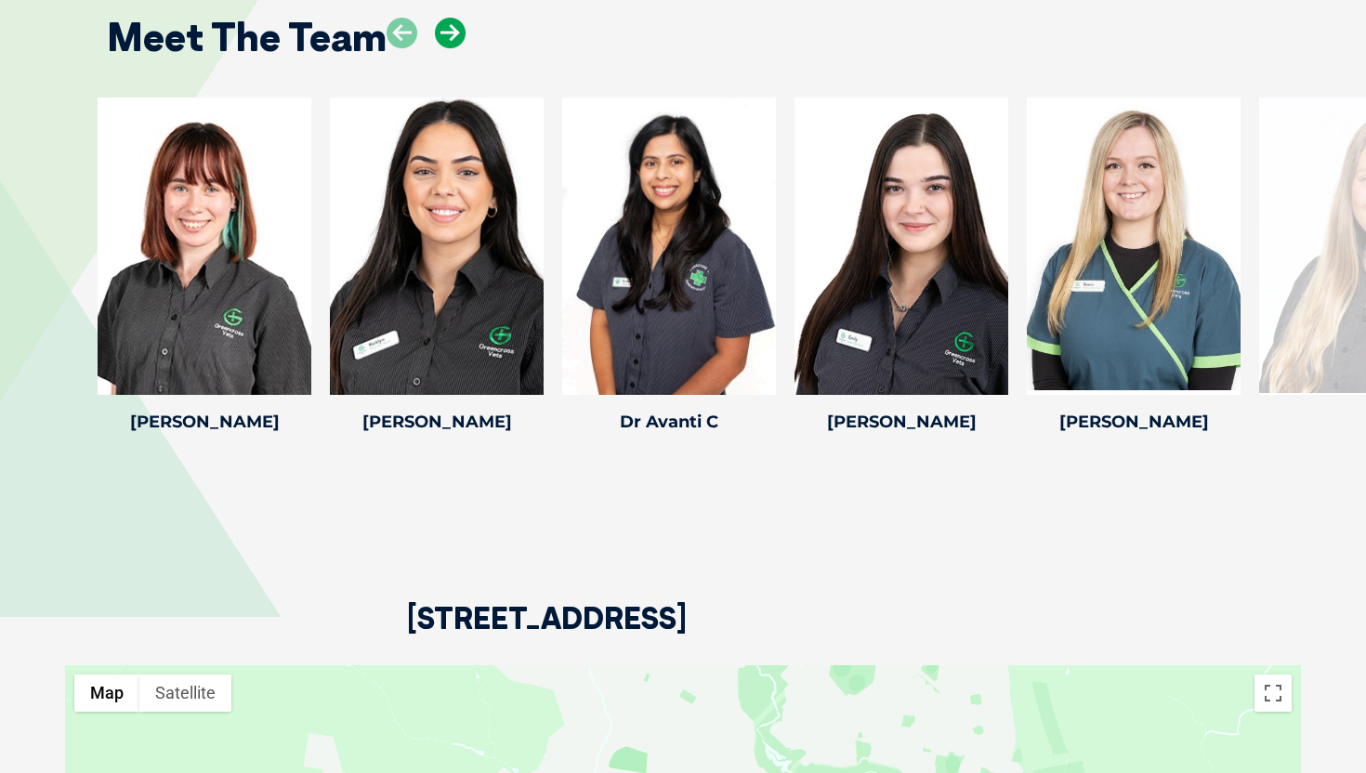
click at [448, 18] on icon at bounding box center [450, 33] width 31 height 31
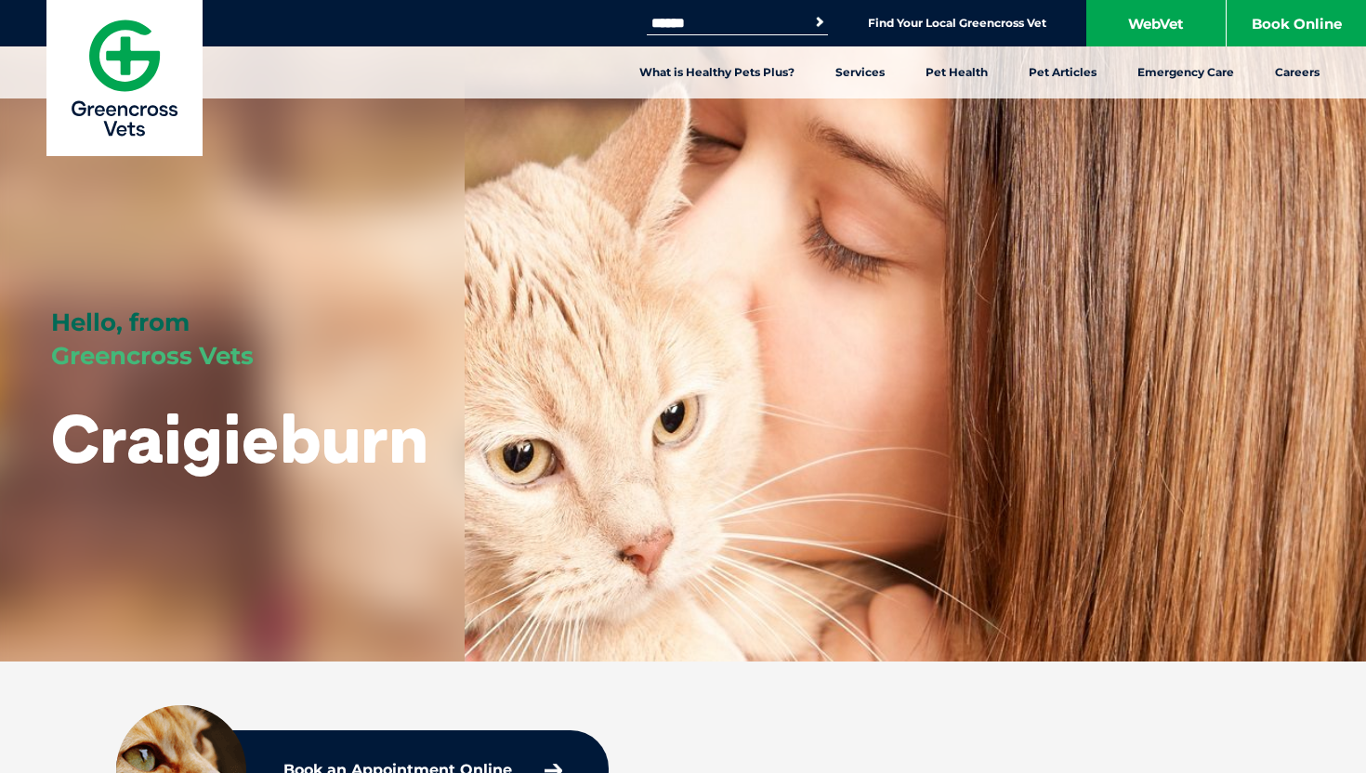
scroll to position [7, 0]
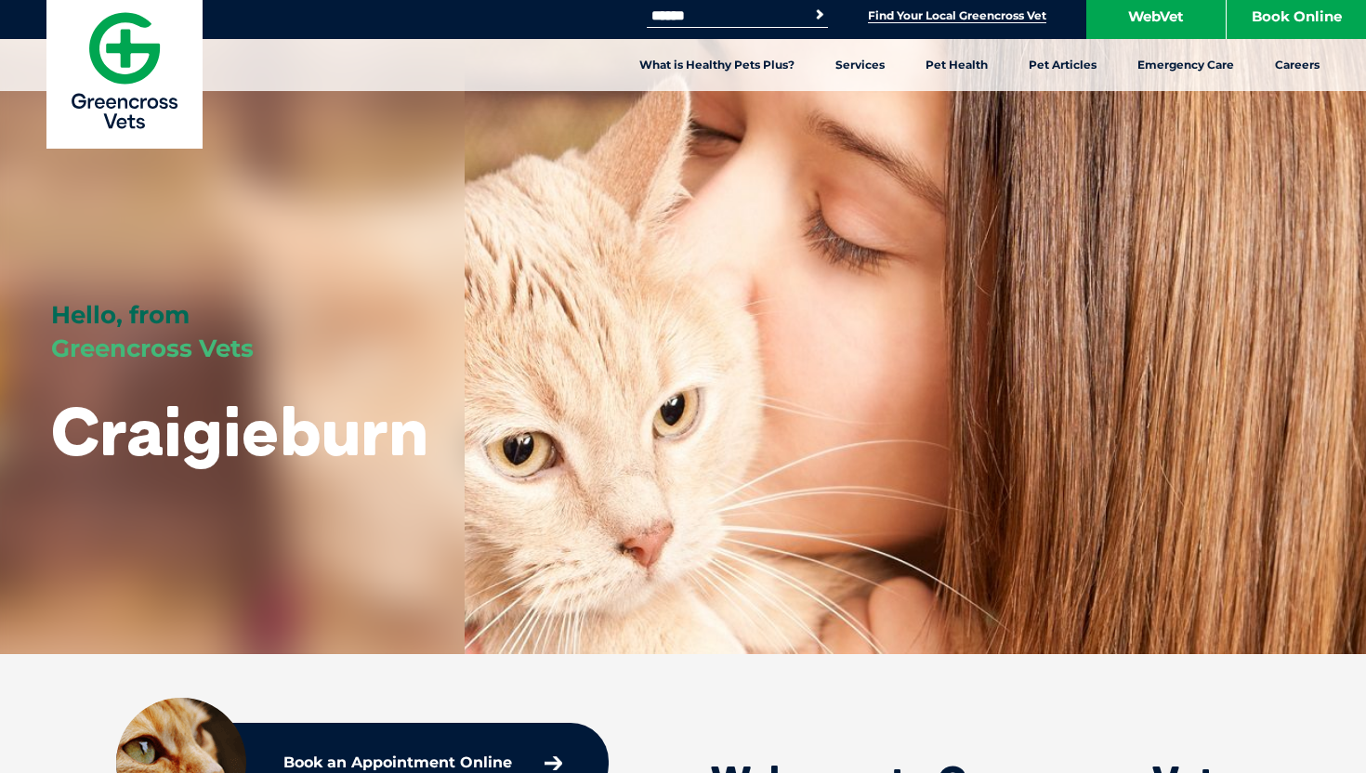
click at [985, 21] on link "Find Your Local Greencross Vet" at bounding box center [957, 15] width 178 height 15
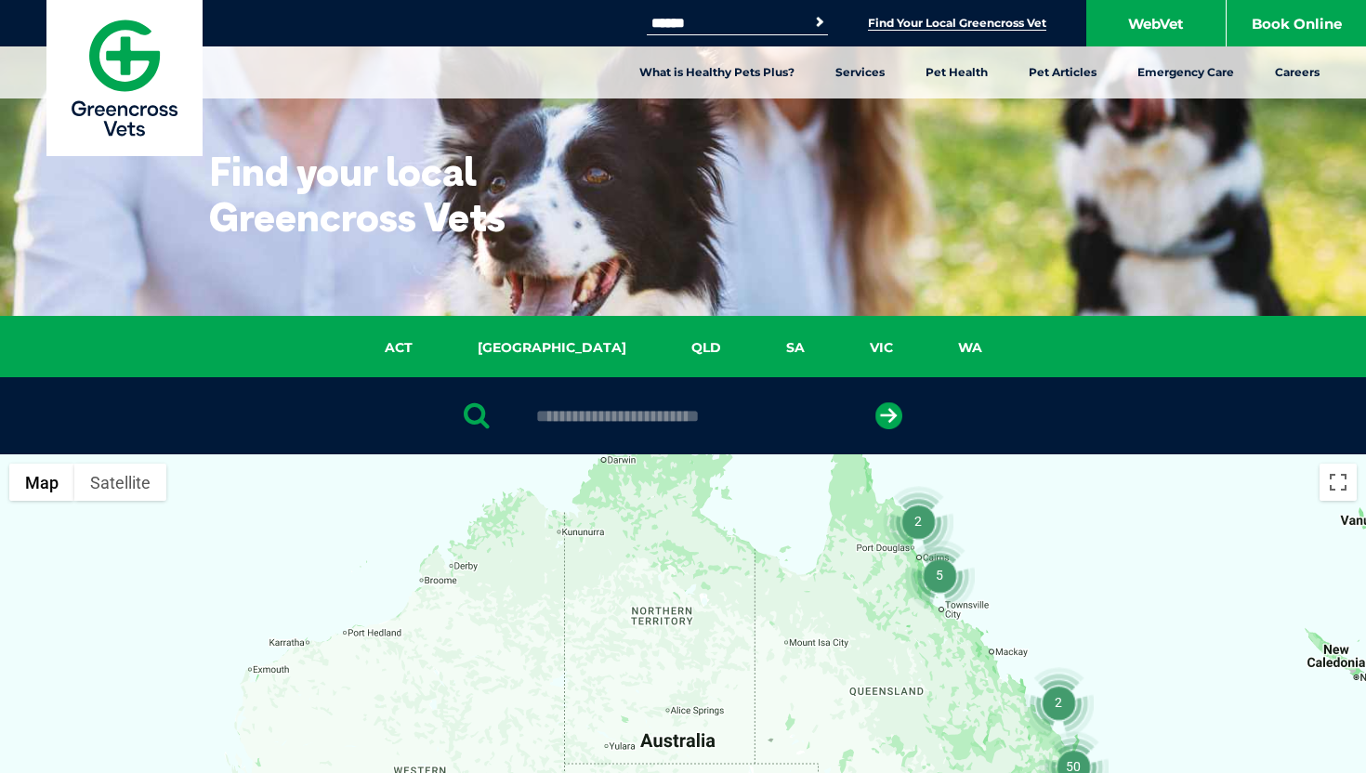
click at [829, 360] on ul "ACT NSW QLD SA VIC WA" at bounding box center [683, 352] width 1208 height 31
click at [693, 440] on div at bounding box center [683, 415] width 1366 height 77
click at [713, 392] on div at bounding box center [683, 415] width 1366 height 77
click at [713, 403] on div at bounding box center [683, 415] width 1366 height 77
click at [697, 423] on input "text" at bounding box center [682, 416] width 311 height 19
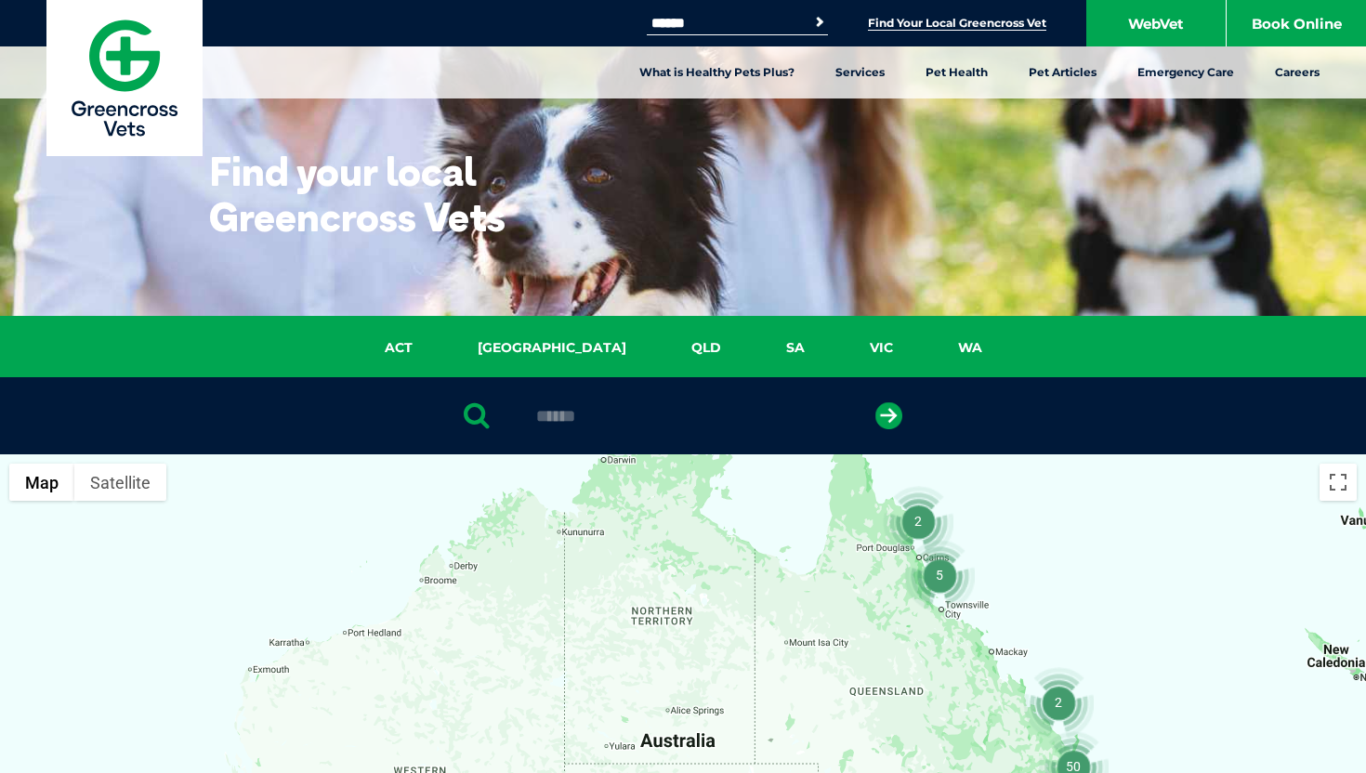
type input "******"
click at [875, 402] on button "submit" at bounding box center [888, 415] width 27 height 27
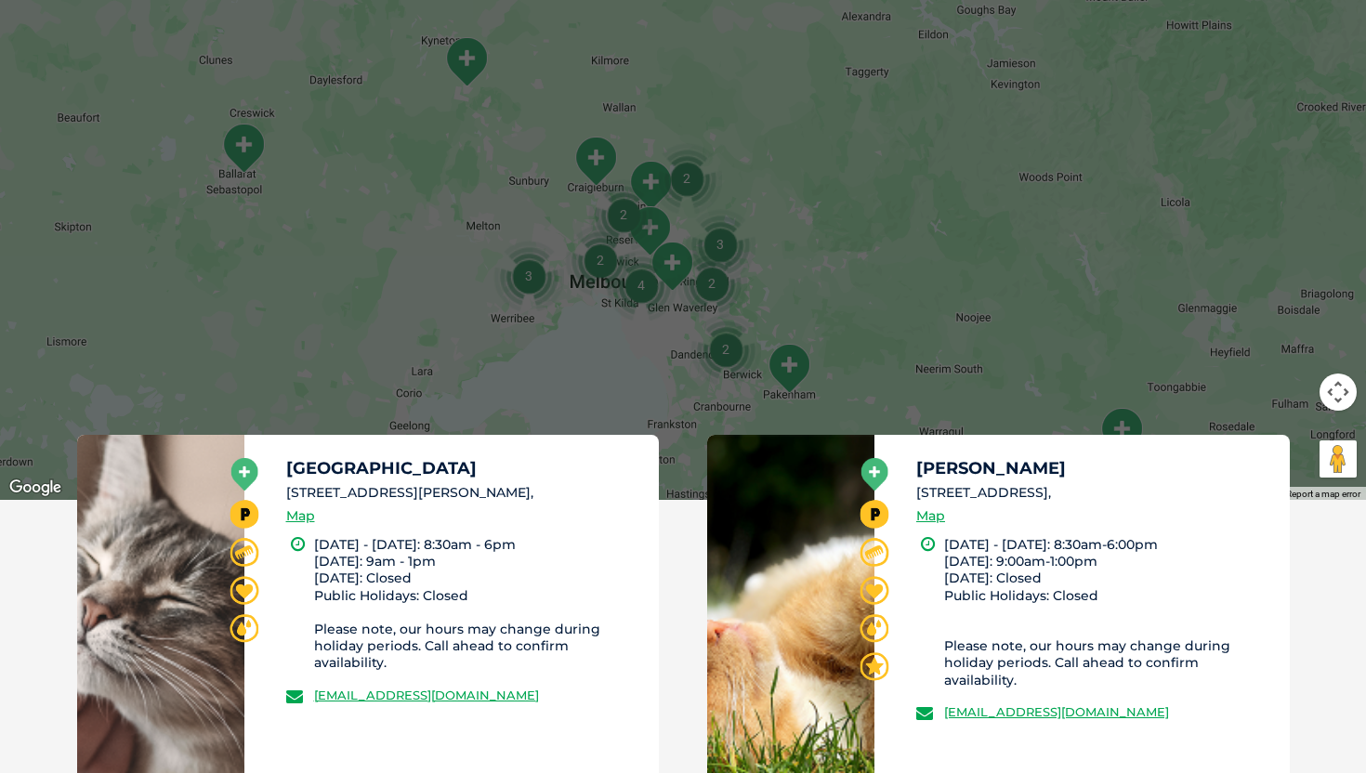
scroll to position [677, 0]
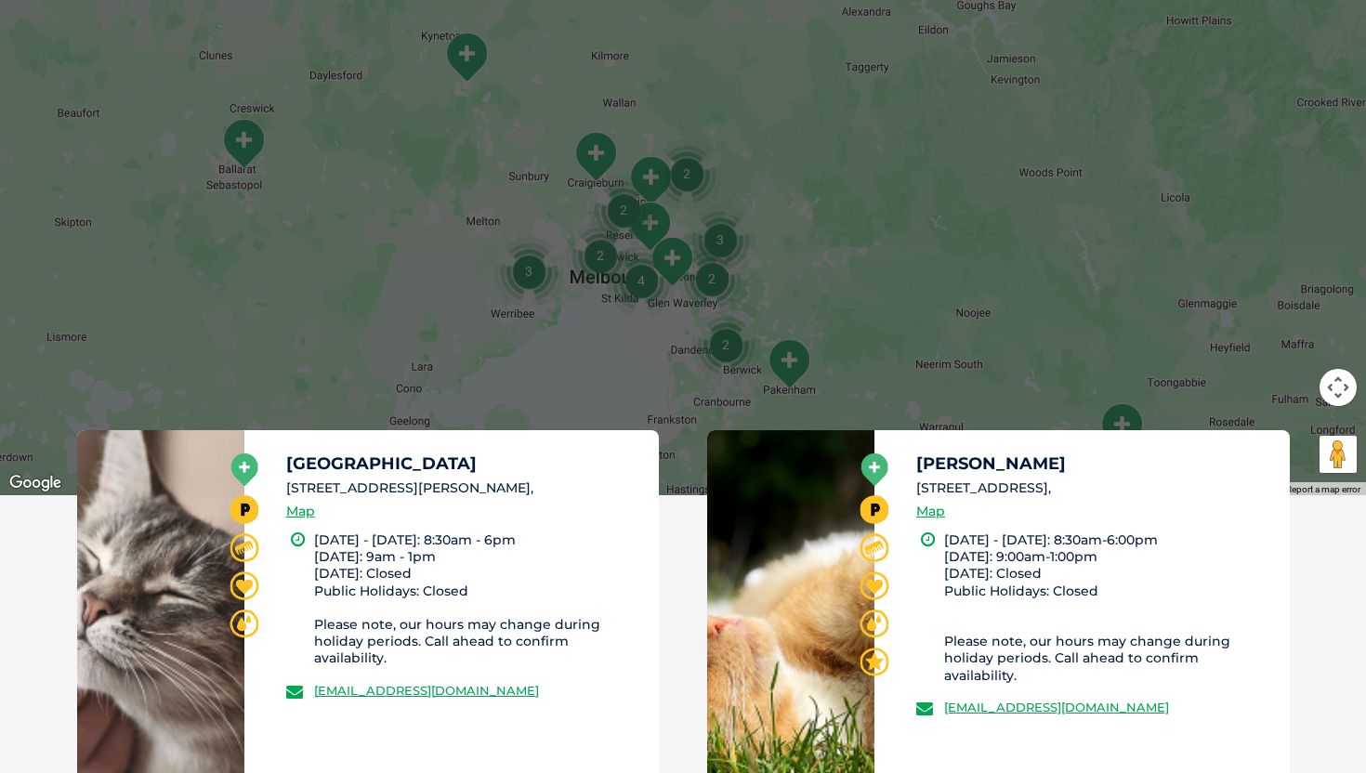
click at [319, 474] on div "Coburg Unit 4 /64-96 Gaffney Street, Coburg 3058, Map" at bounding box center [464, 493] width 357 height 76
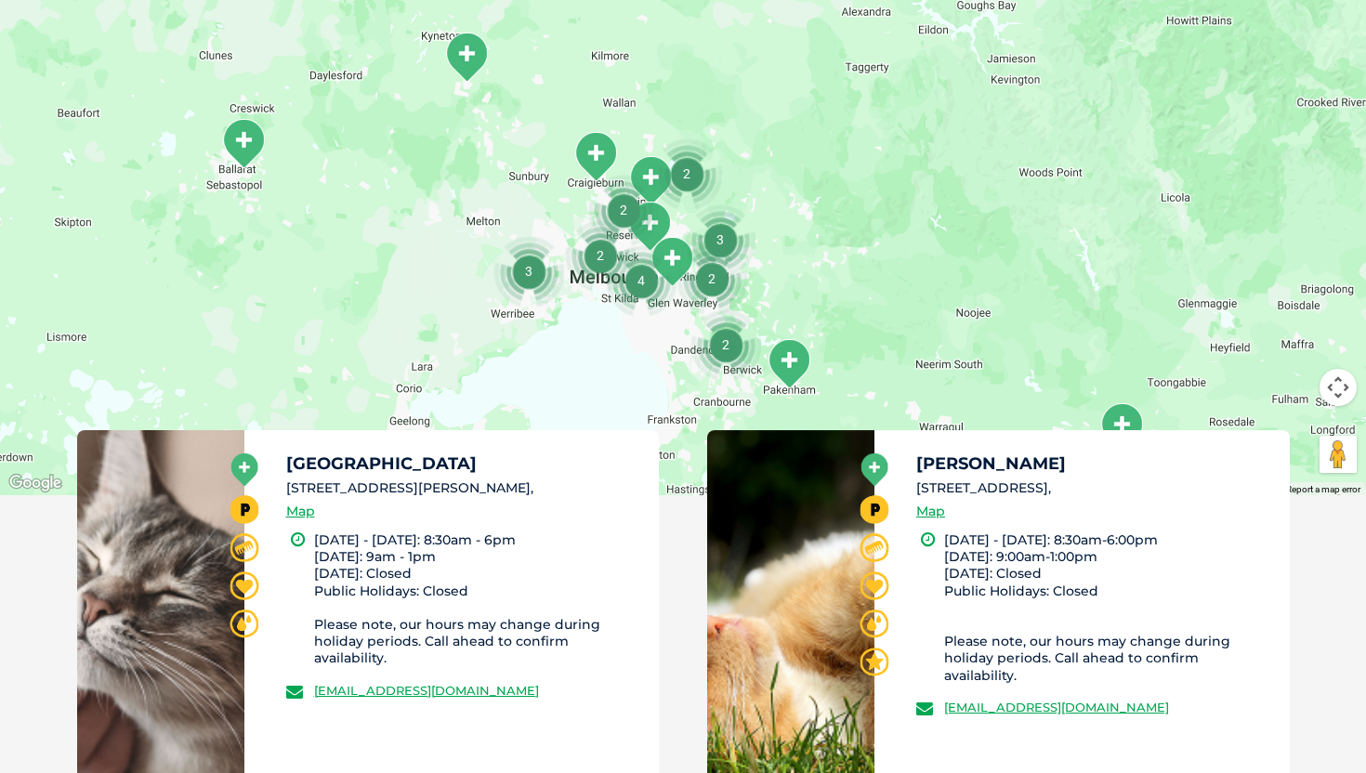
click at [319, 464] on h5 "[GEOGRAPHIC_DATA]" at bounding box center [464, 463] width 357 height 17
click at [249, 466] on icon at bounding box center [243, 470] width 27 height 33
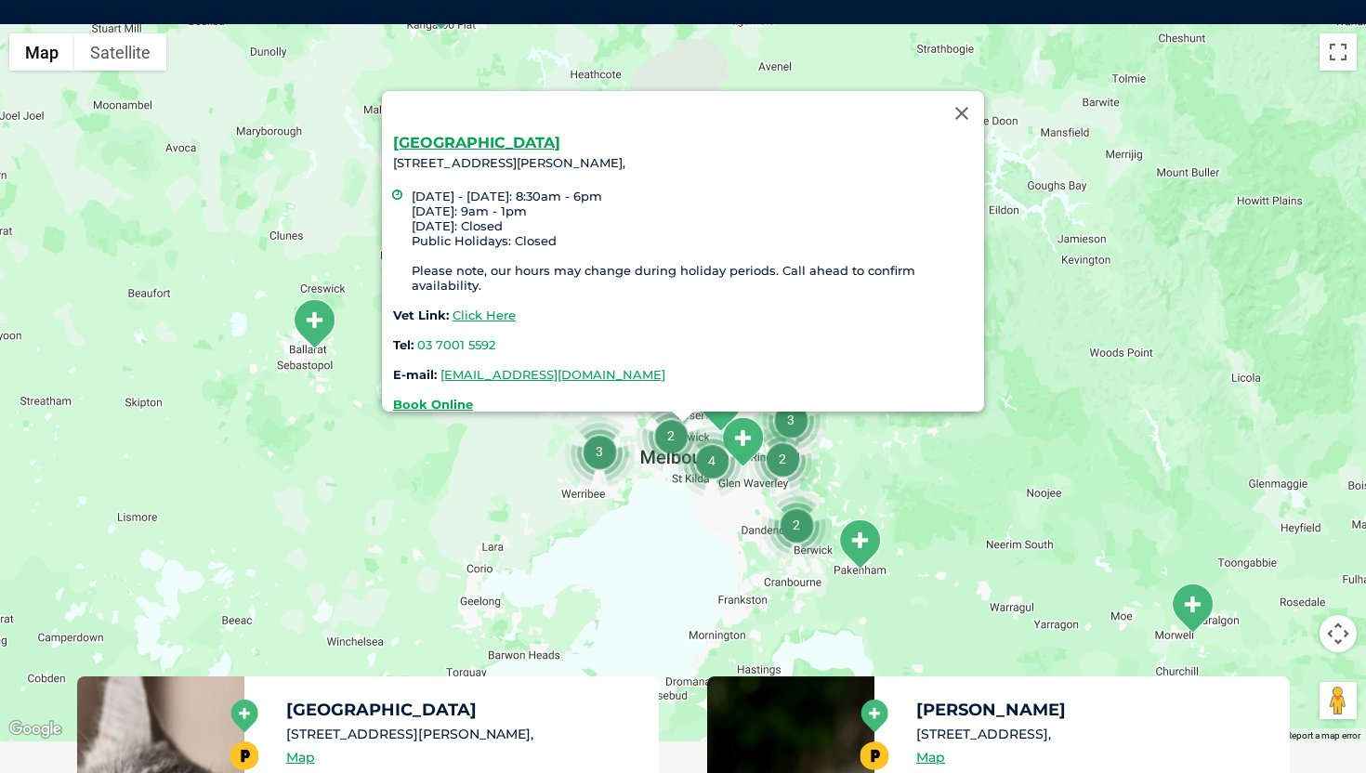
scroll to position [426, 0]
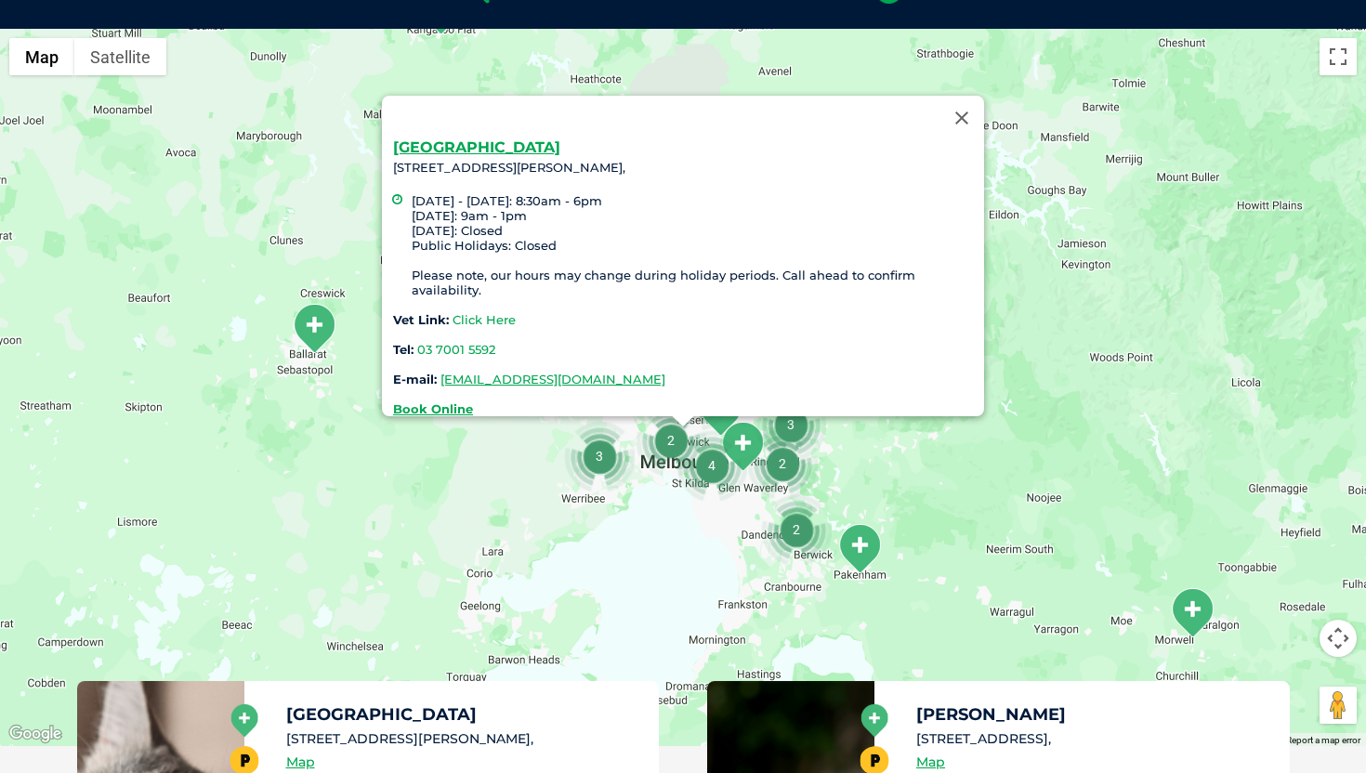
click at [498, 312] on link "Click Here" at bounding box center [484, 319] width 63 height 15
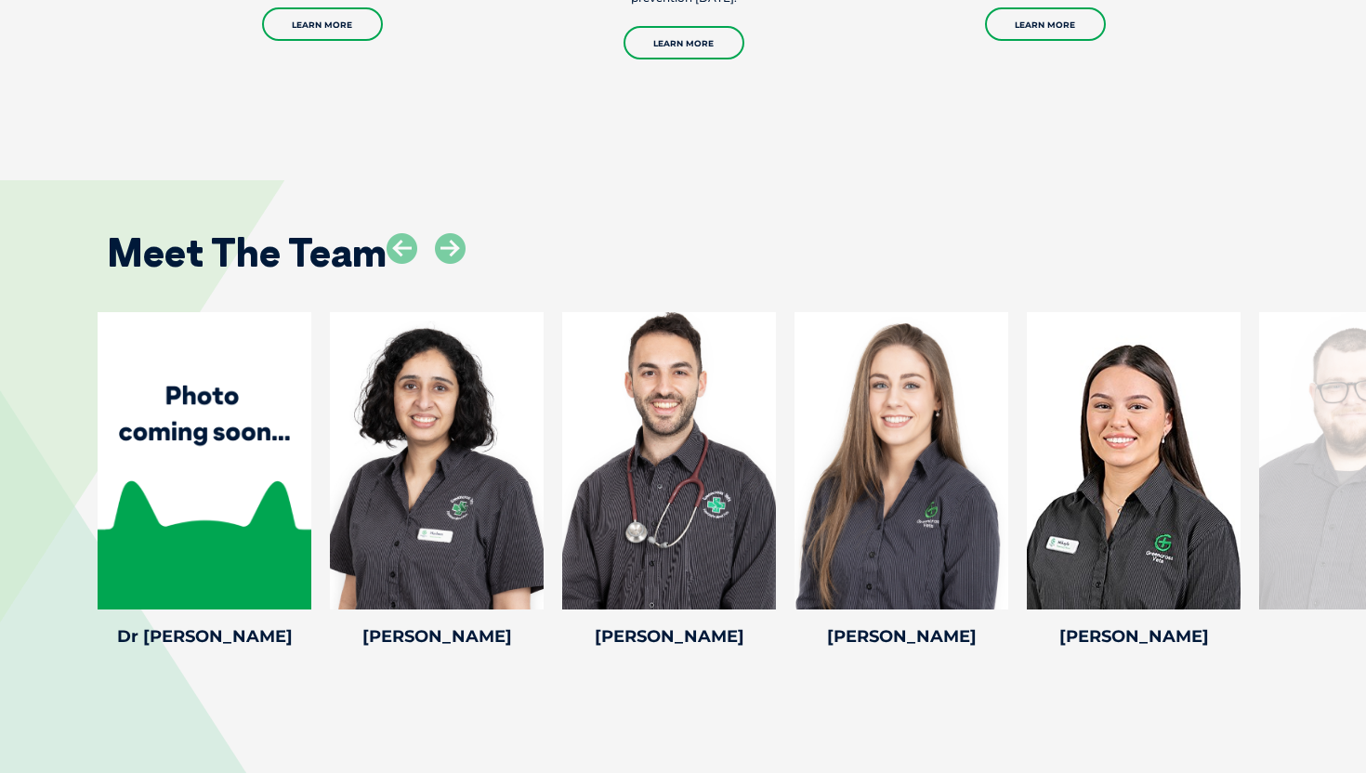
scroll to position [2565, 0]
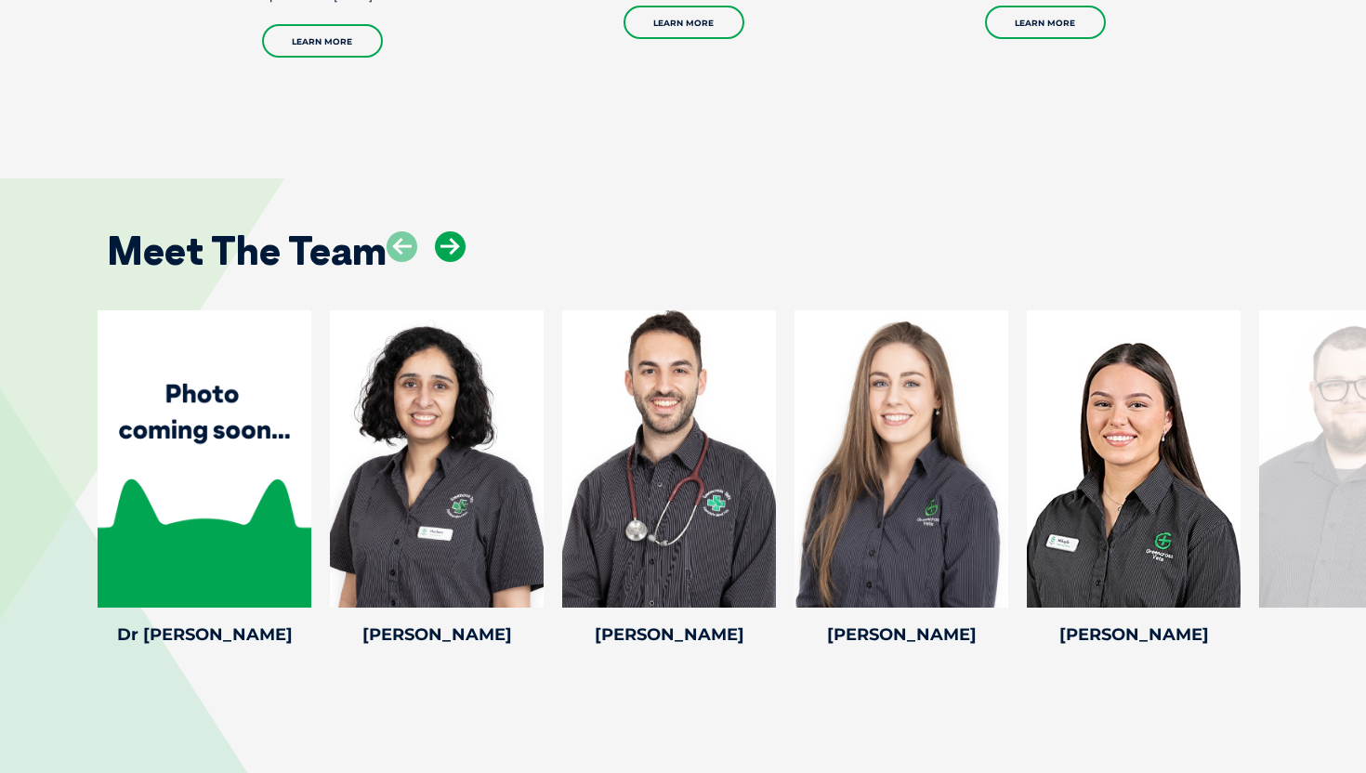
click at [461, 233] on icon at bounding box center [450, 246] width 31 height 31
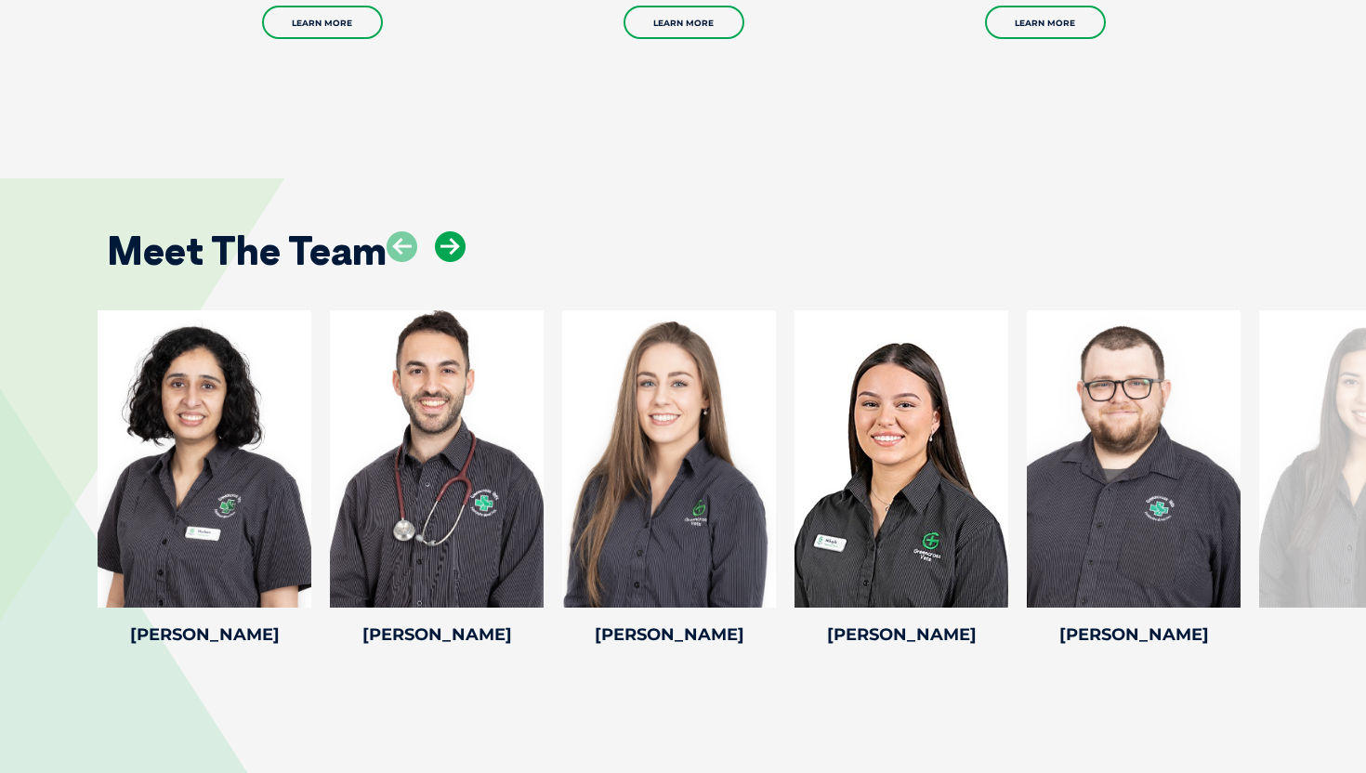
click at [450, 231] on icon at bounding box center [450, 246] width 31 height 31
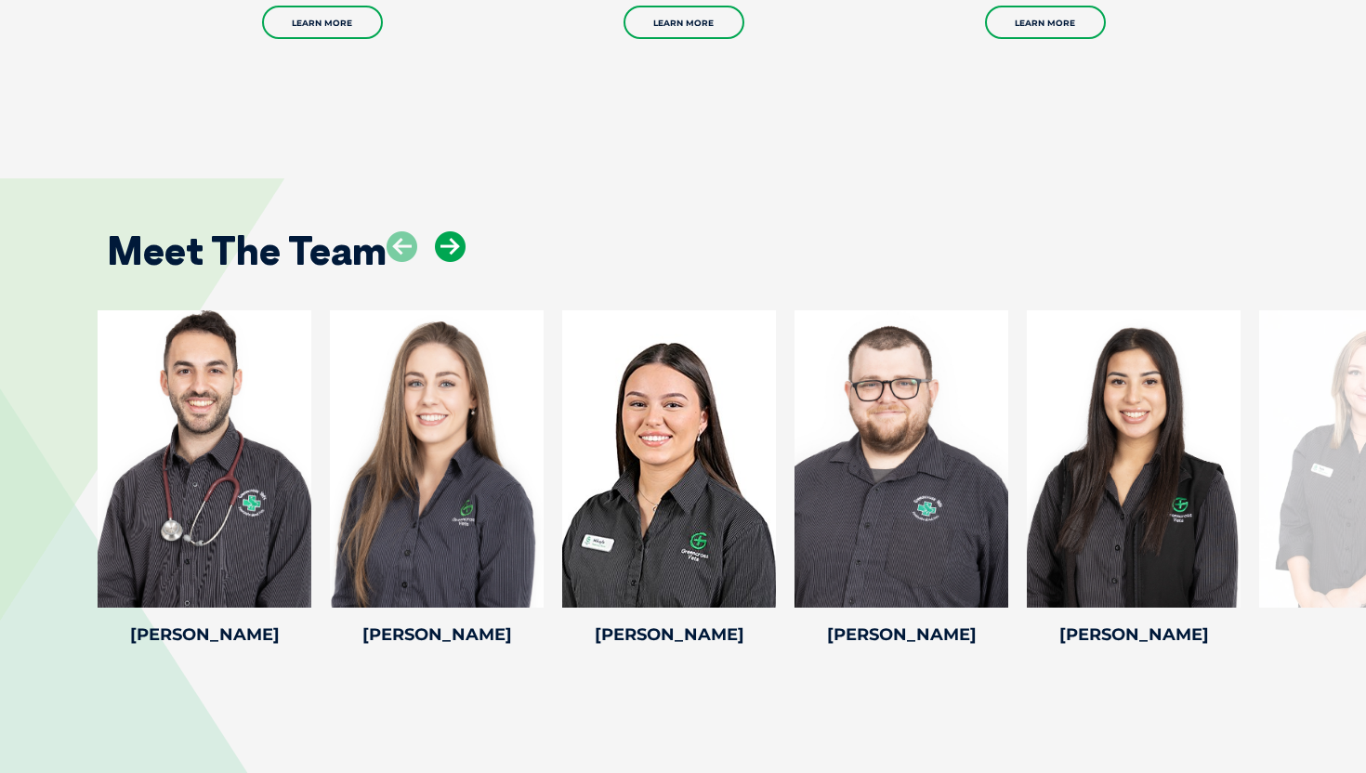
click at [450, 231] on icon at bounding box center [450, 246] width 31 height 31
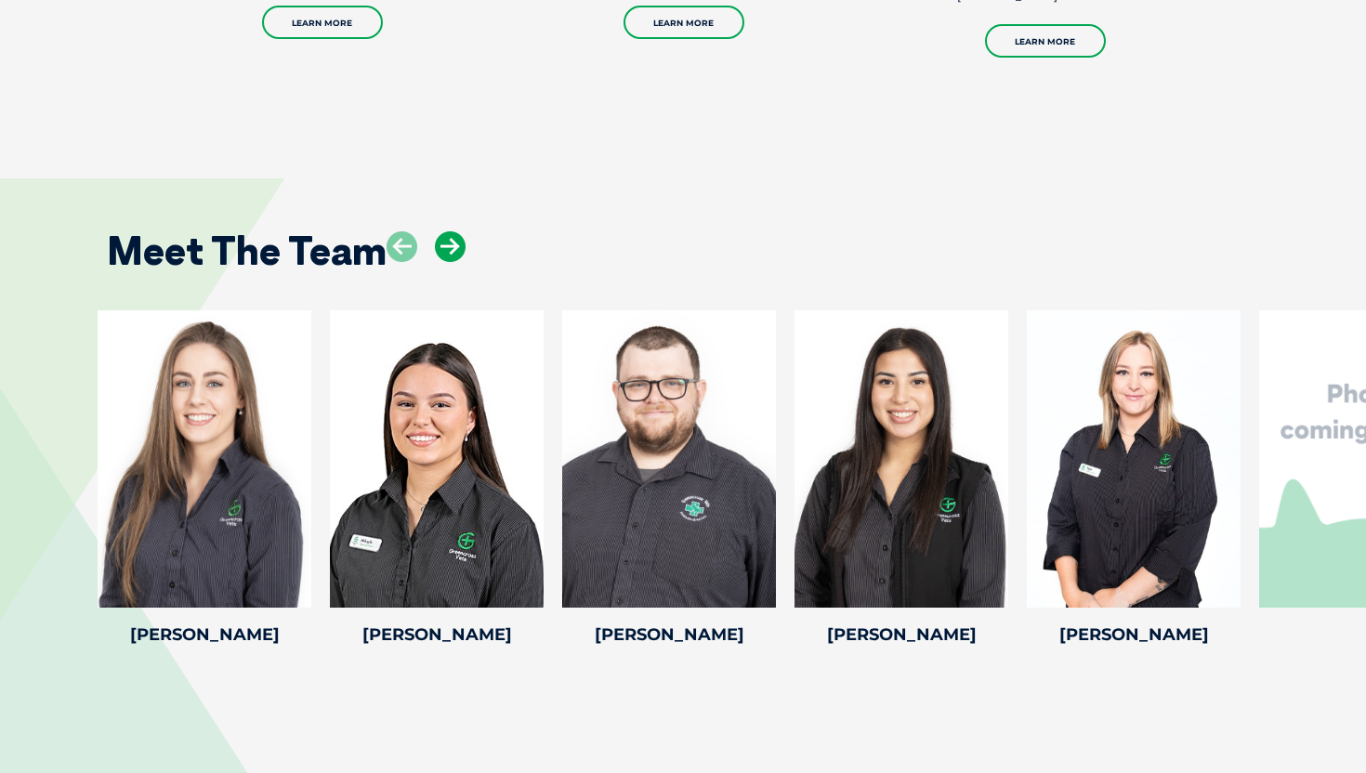
click at [450, 231] on icon at bounding box center [450, 246] width 31 height 31
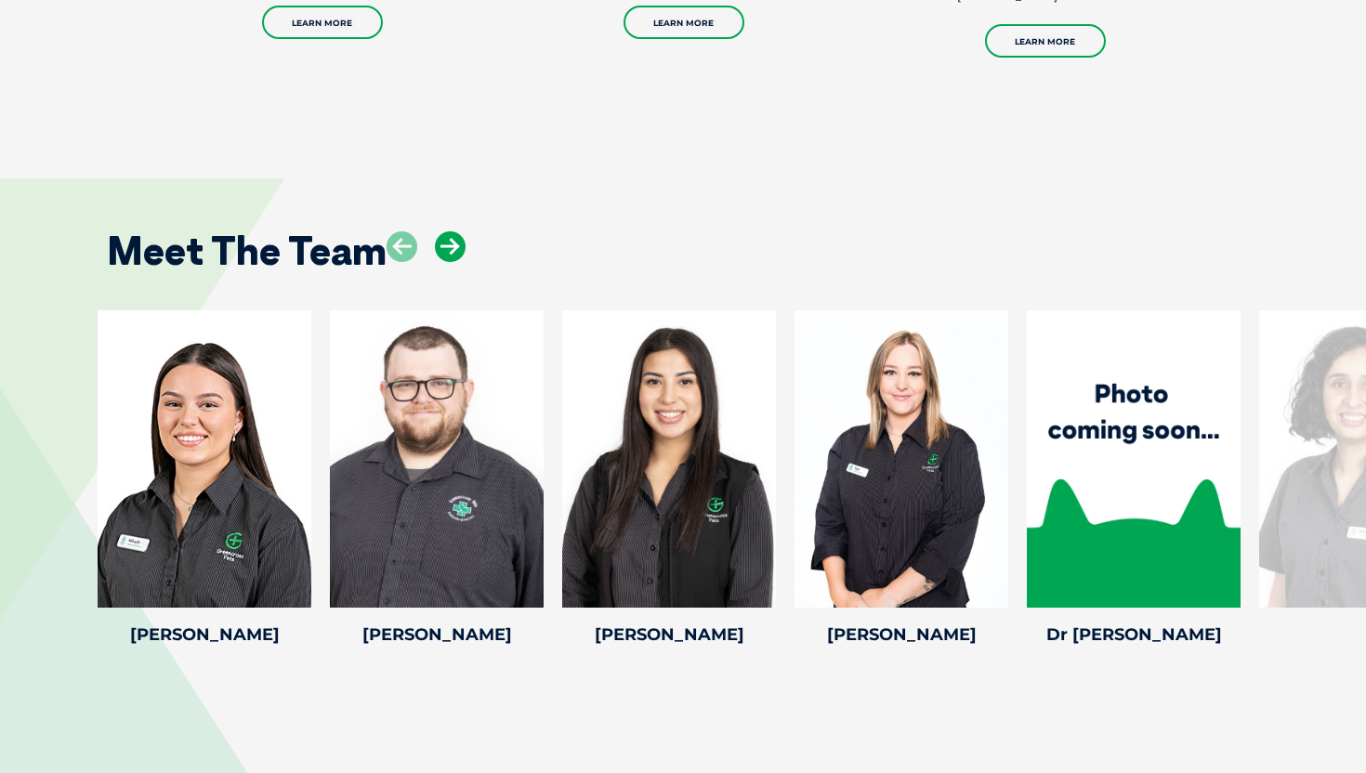
click at [451, 231] on icon at bounding box center [450, 246] width 31 height 31
